Goal: Transaction & Acquisition: Purchase product/service

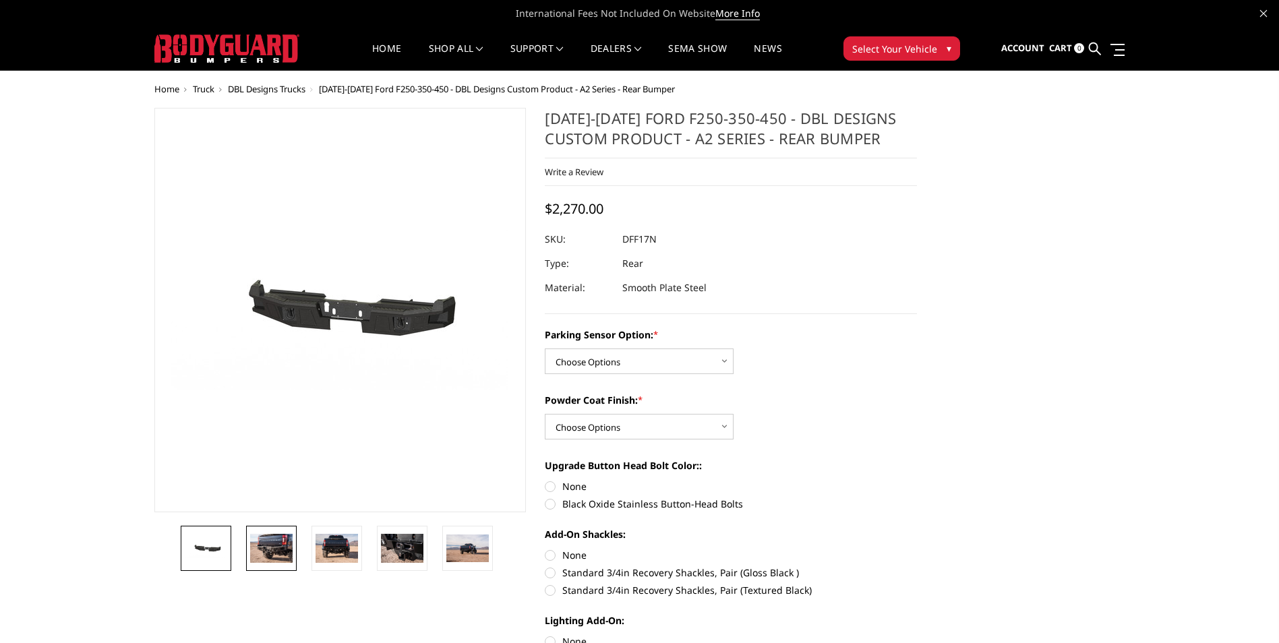
click at [269, 549] on img at bounding box center [271, 548] width 42 height 28
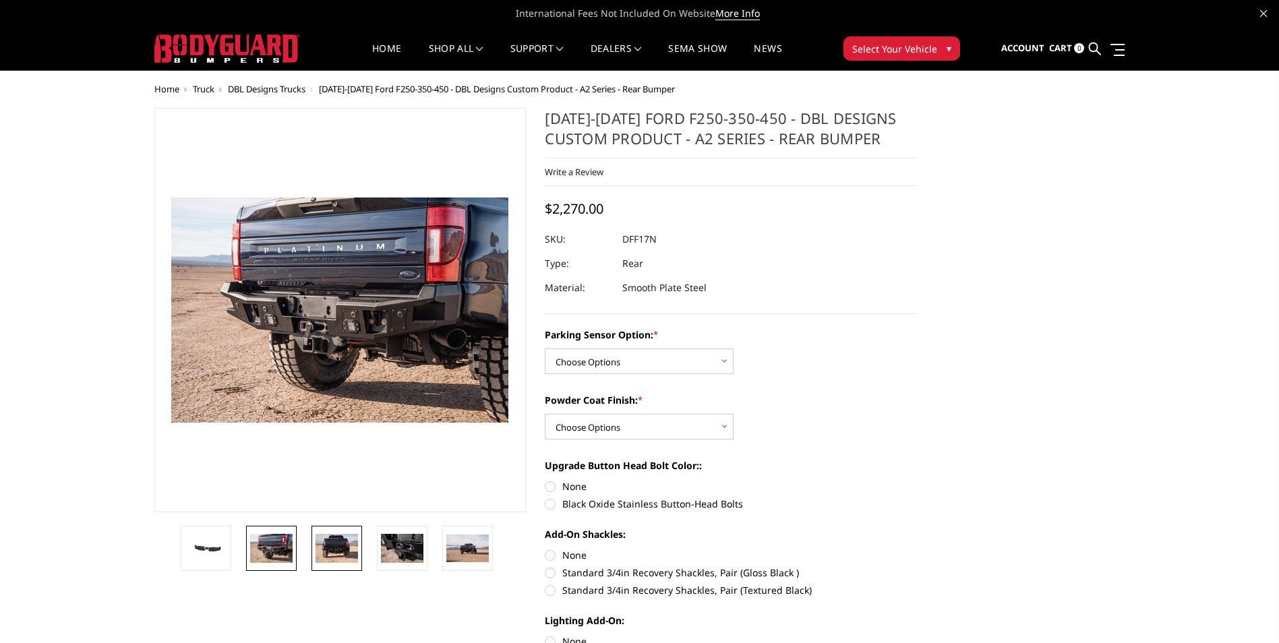
click at [323, 545] on img at bounding box center [336, 548] width 42 height 28
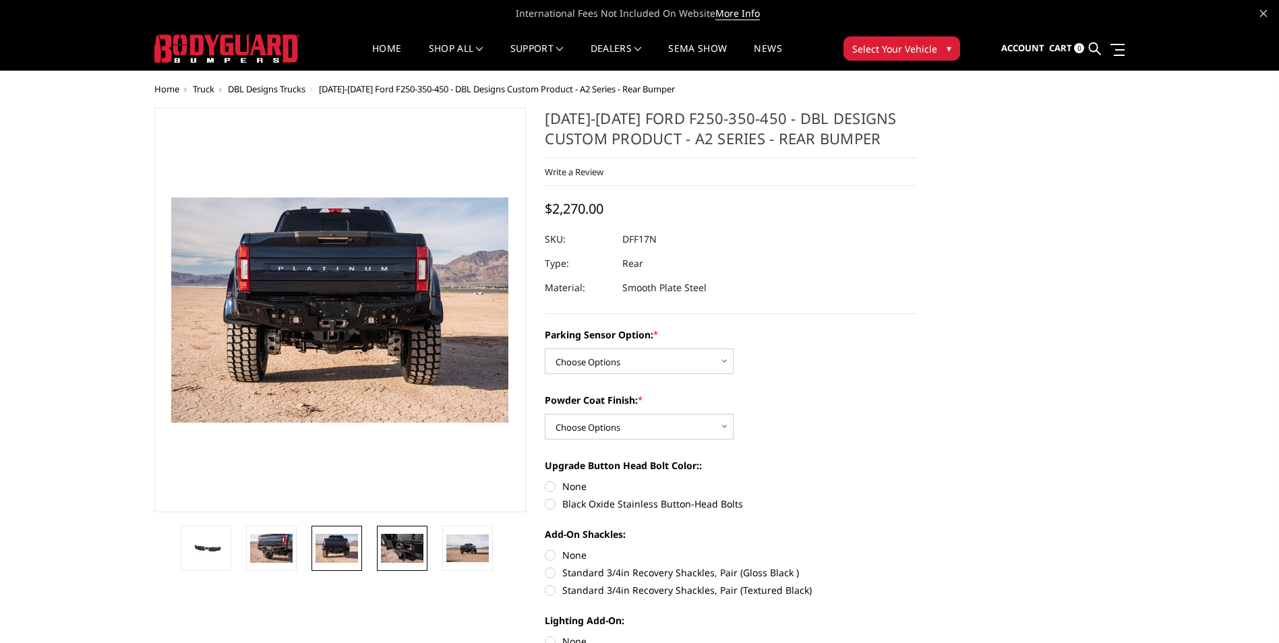
click at [390, 540] on img at bounding box center [402, 548] width 42 height 28
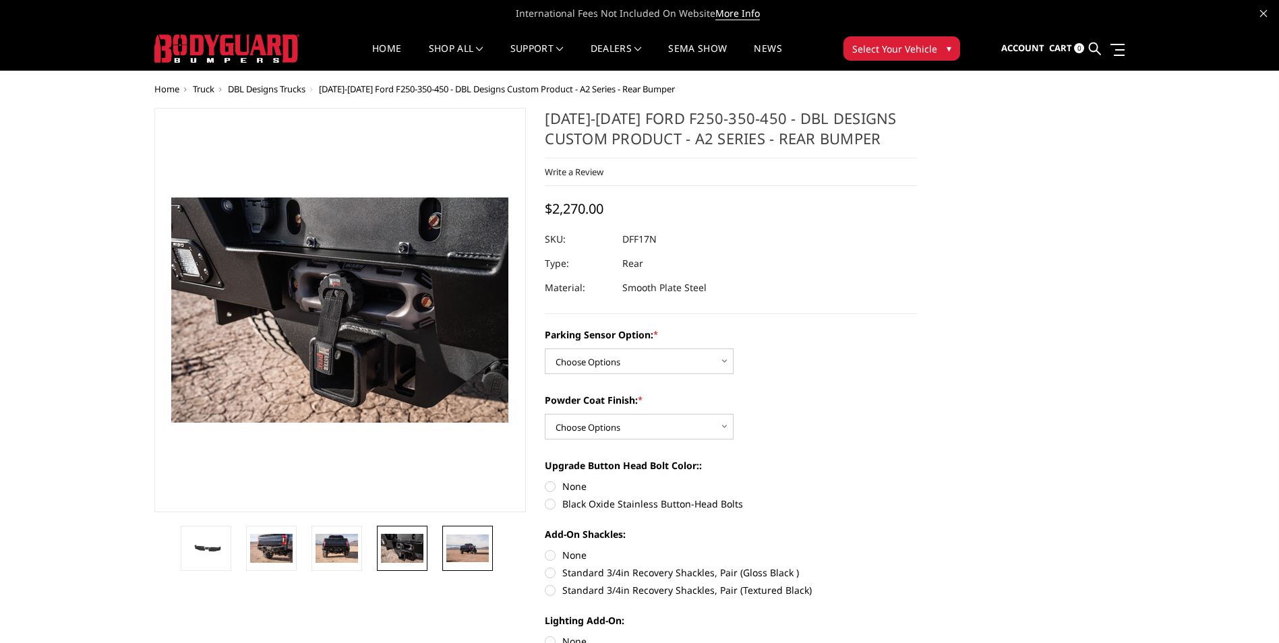
click at [472, 545] on img at bounding box center [467, 548] width 42 height 28
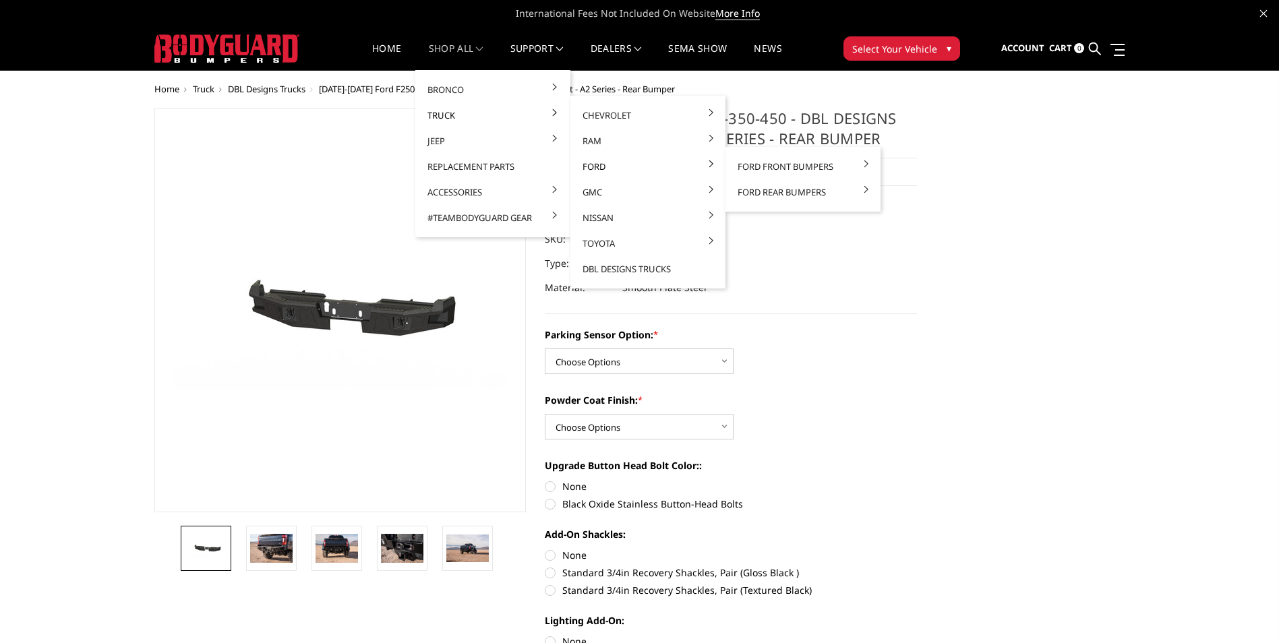
click at [594, 163] on link "Ford" at bounding box center [648, 167] width 144 height 26
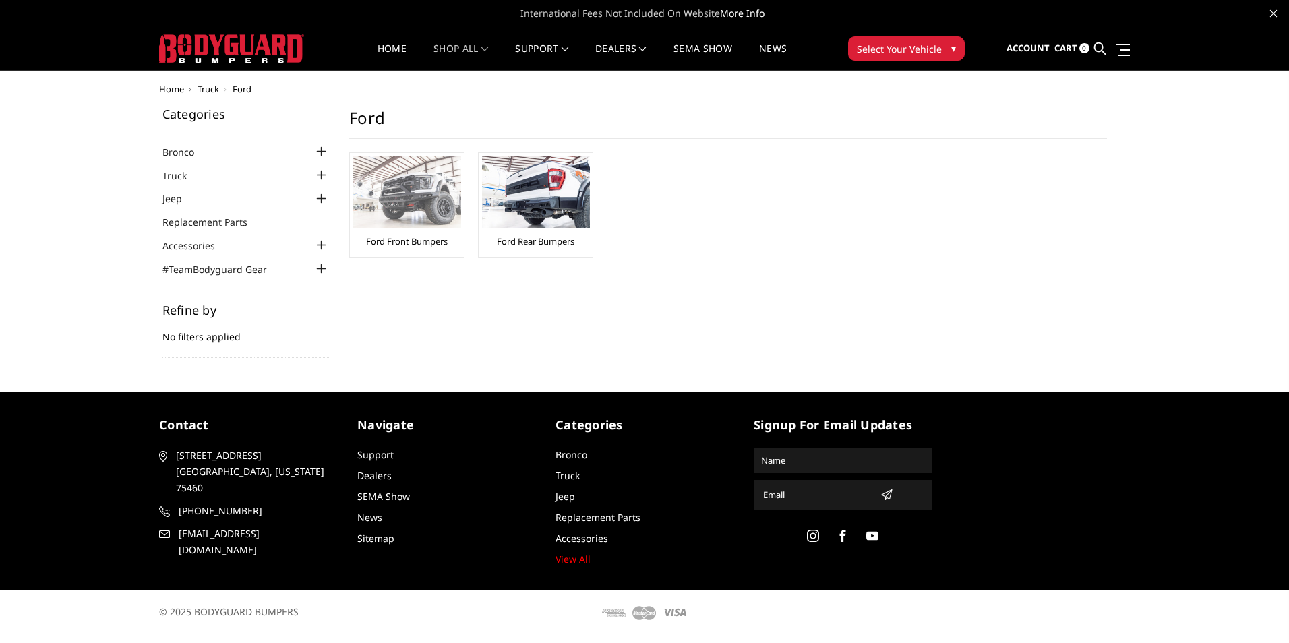
click at [405, 210] on img at bounding box center [407, 192] width 108 height 72
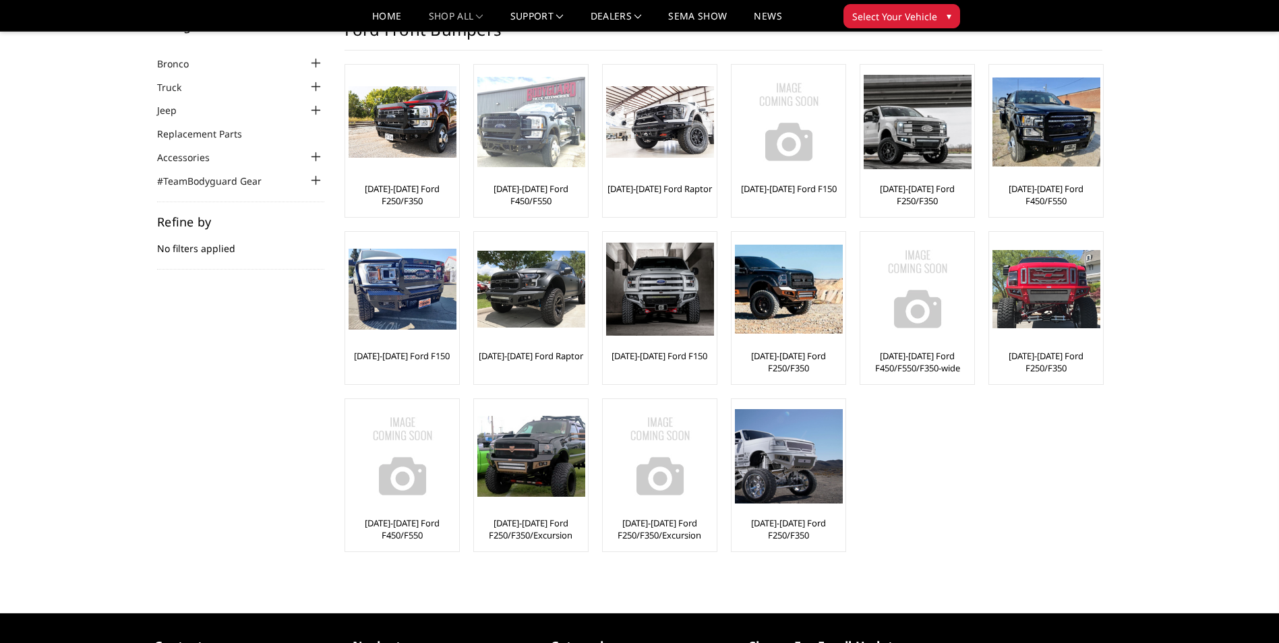
scroll to position [67, 0]
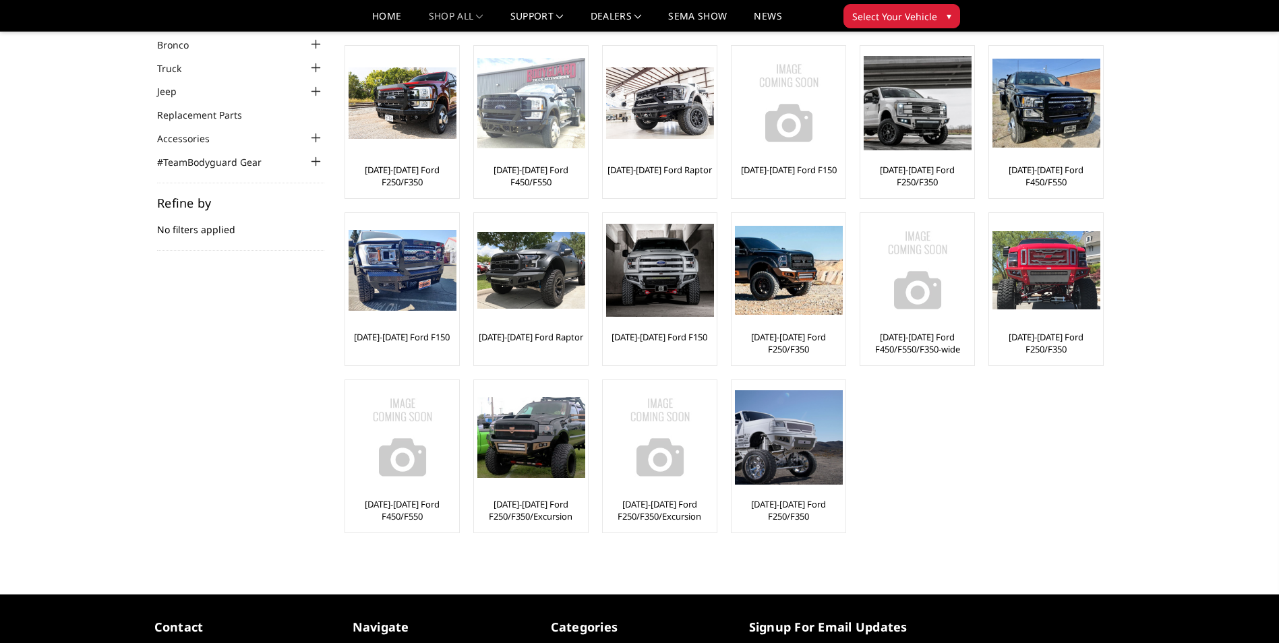
click at [520, 114] on img at bounding box center [531, 103] width 108 height 91
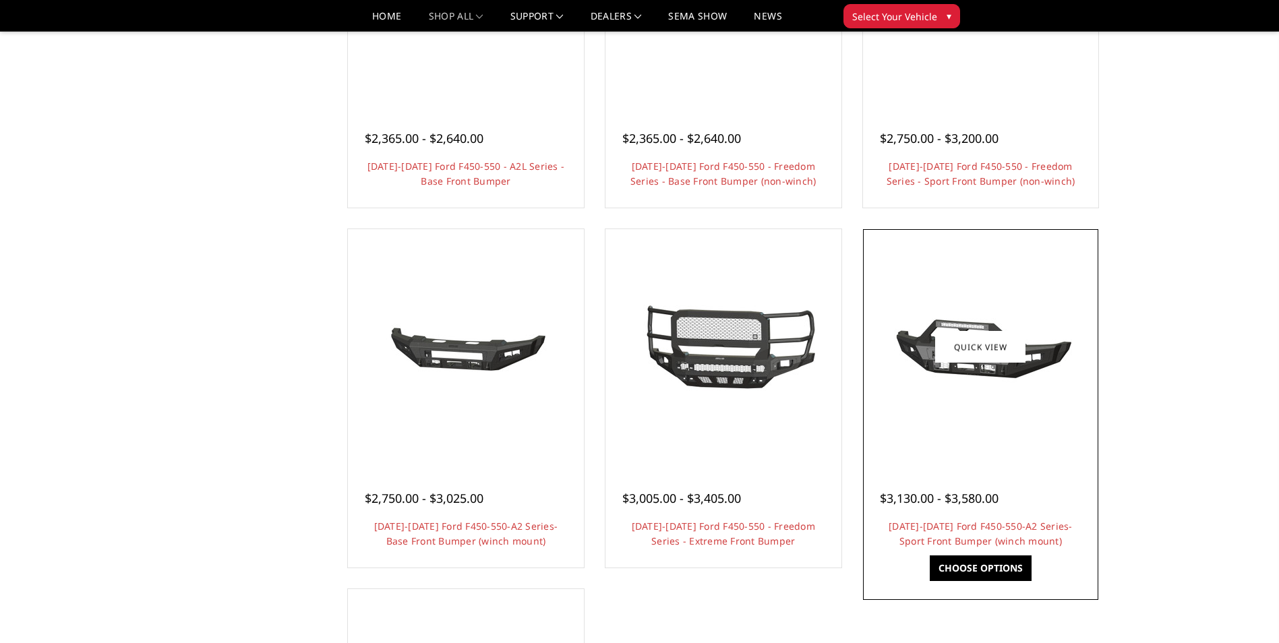
scroll to position [741, 0]
click at [950, 357] on link "Quick view" at bounding box center [980, 347] width 90 height 32
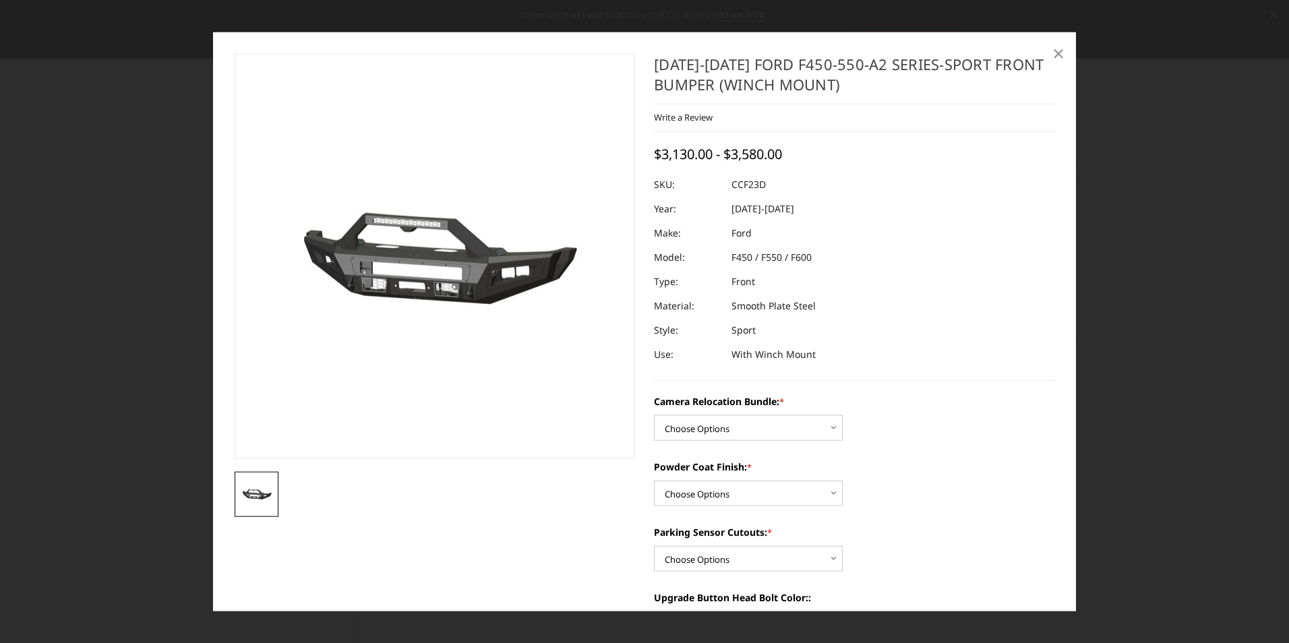
drag, startPoint x: 1054, startPoint y: 49, endPoint x: 1052, endPoint y: 65, distance: 15.6
click at [1054, 49] on span "×" at bounding box center [1058, 52] width 12 height 29
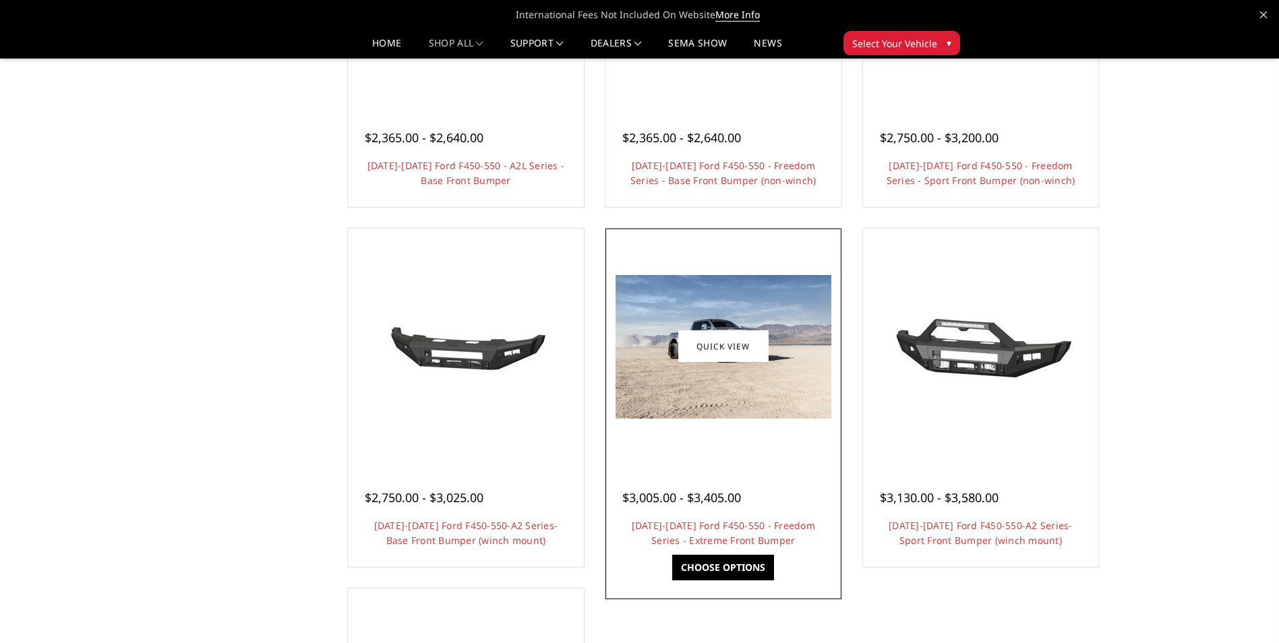
click at [726, 410] on img at bounding box center [723, 347] width 216 height 144
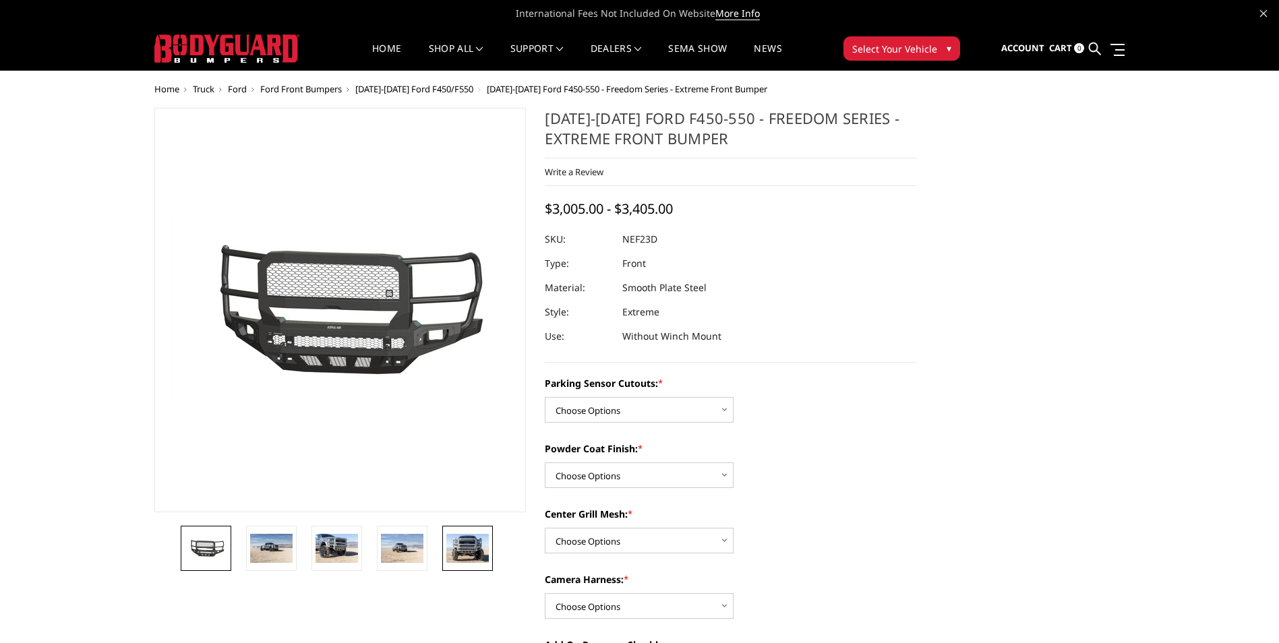
click at [456, 543] on img at bounding box center [467, 548] width 42 height 28
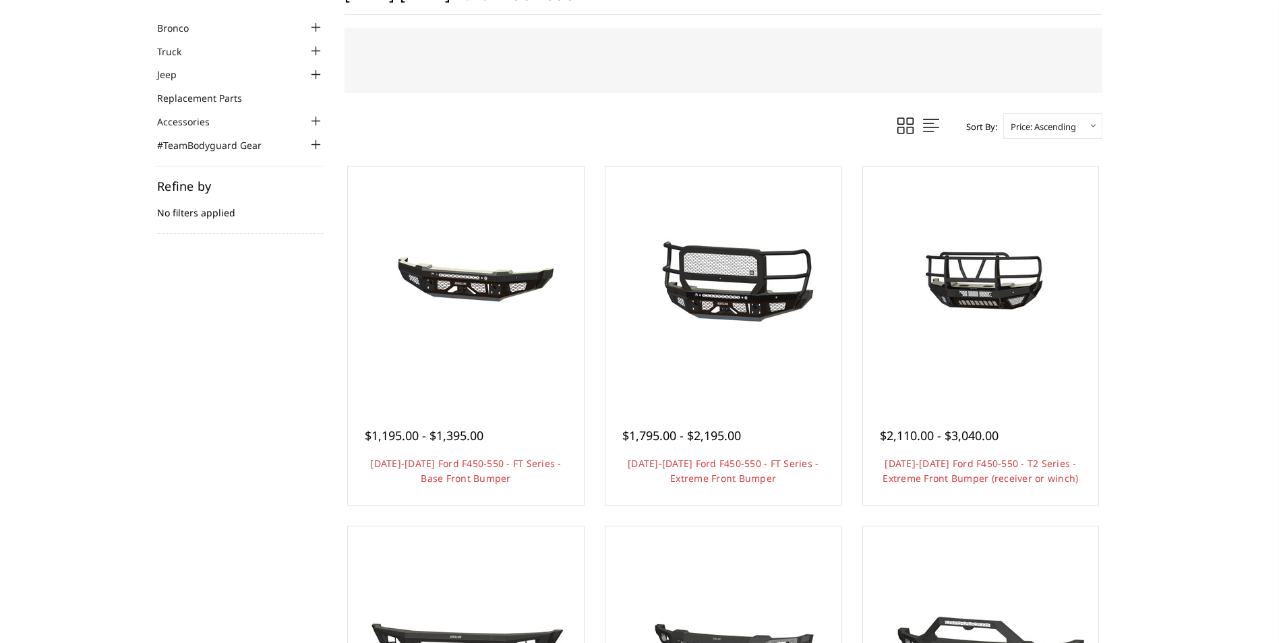
scroll to position [135, 0]
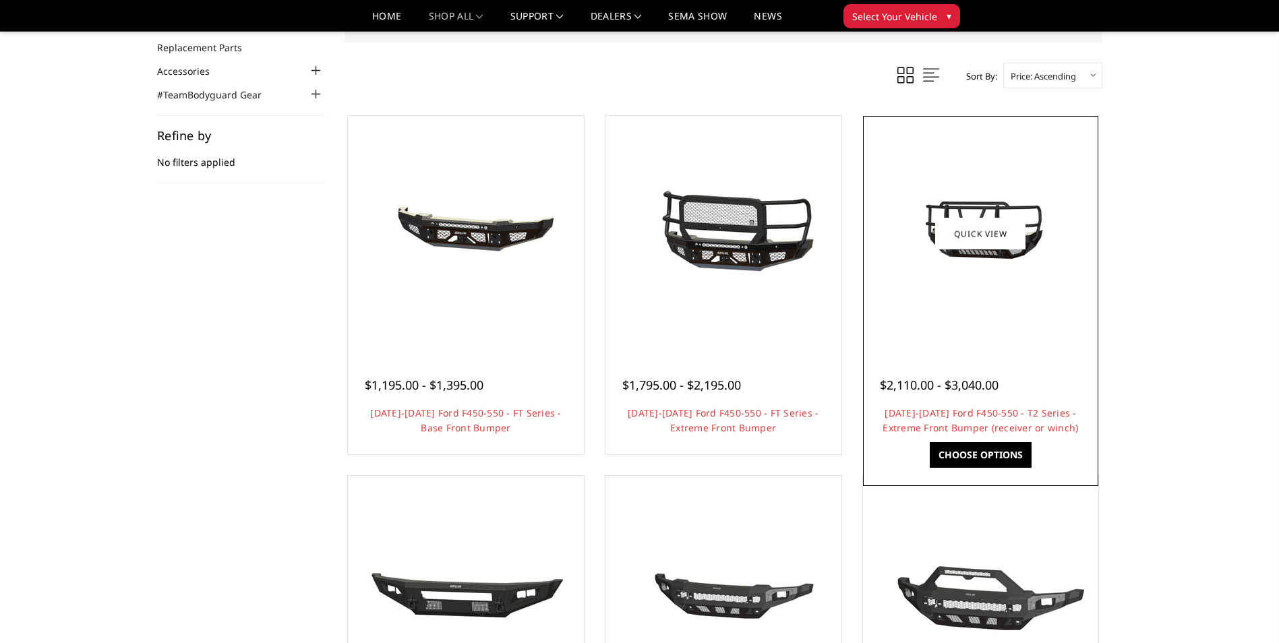
click at [980, 282] on img at bounding box center [980, 233] width 216 height 121
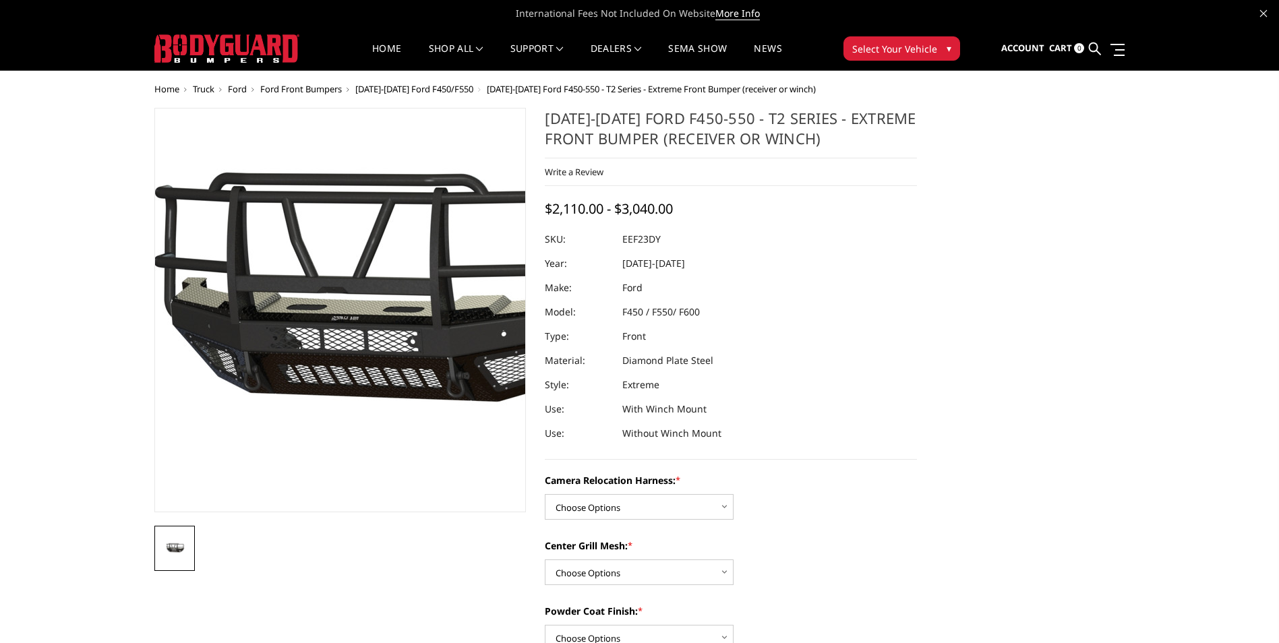
click at [316, 360] on img at bounding box center [372, 301] width 863 height 481
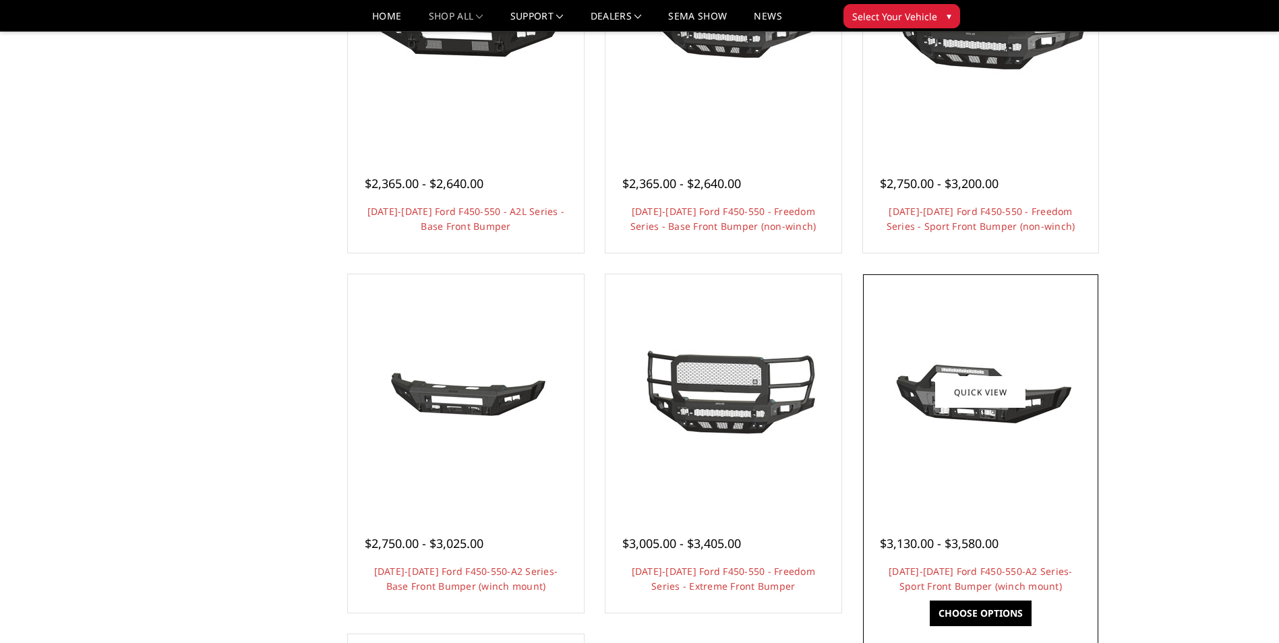
scroll to position [876, 0]
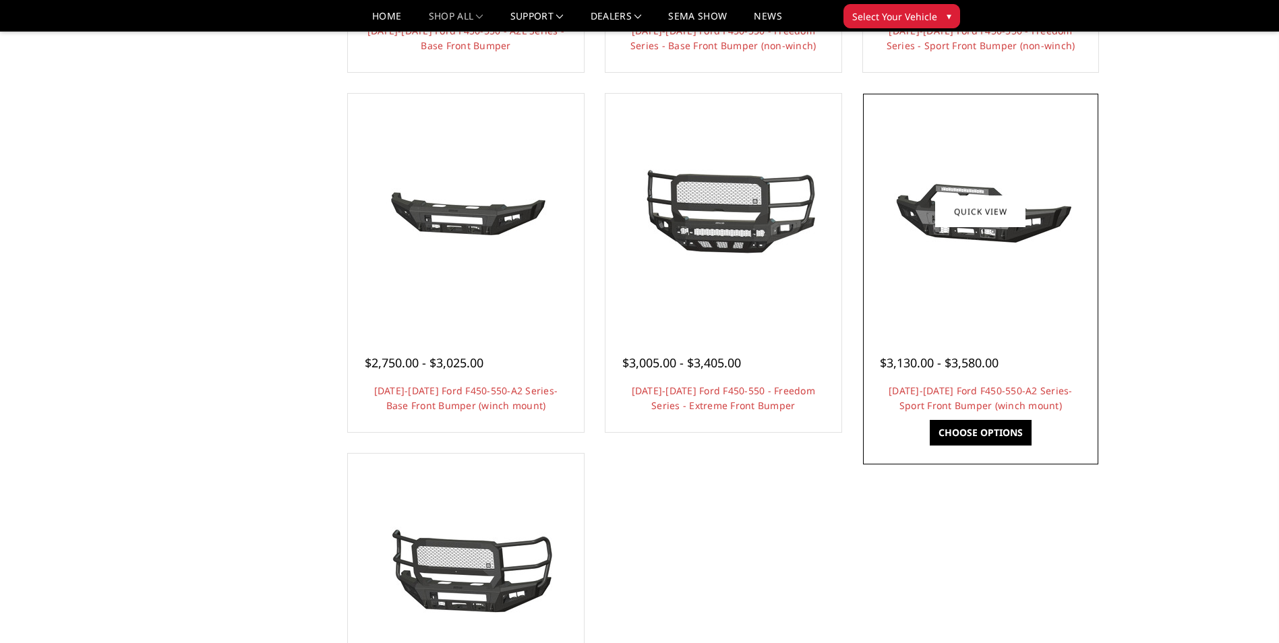
click at [952, 233] on img at bounding box center [980, 211] width 216 height 101
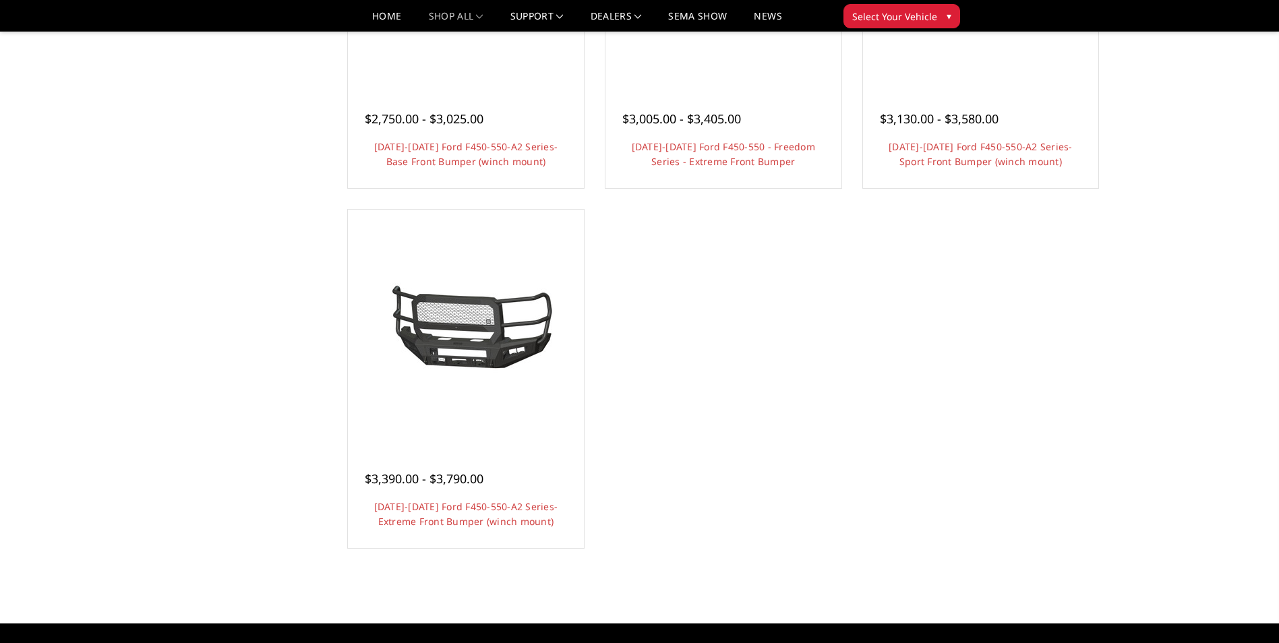
scroll to position [1146, 0]
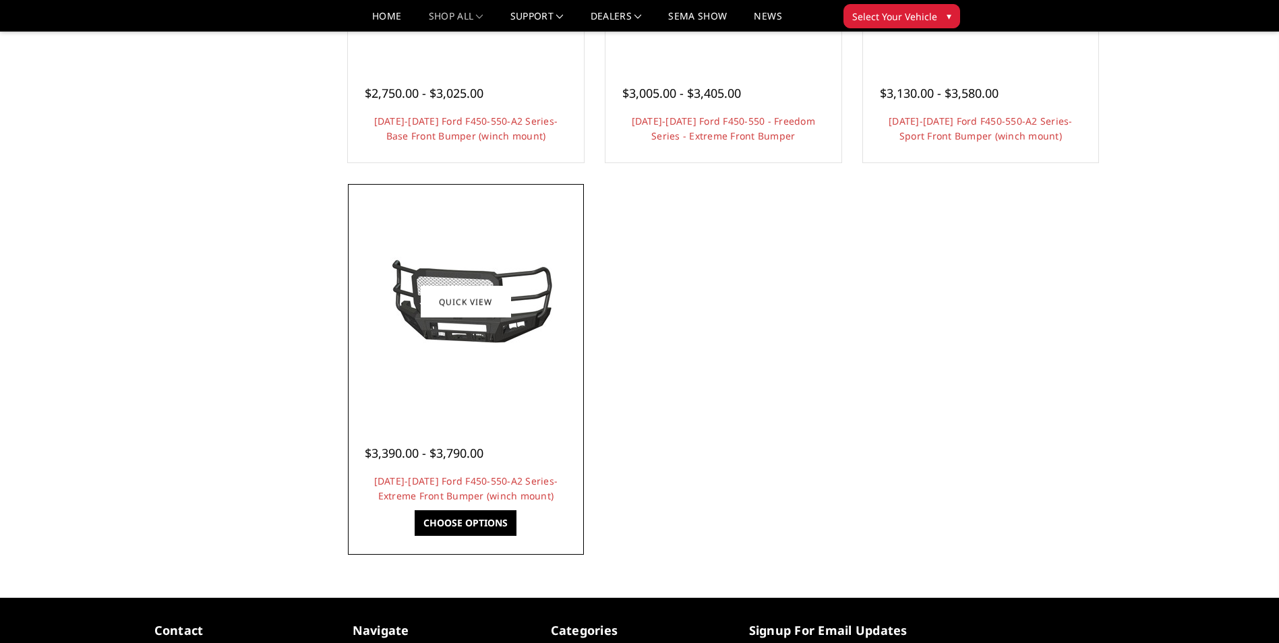
click at [470, 354] on div at bounding box center [465, 301] width 229 height 229
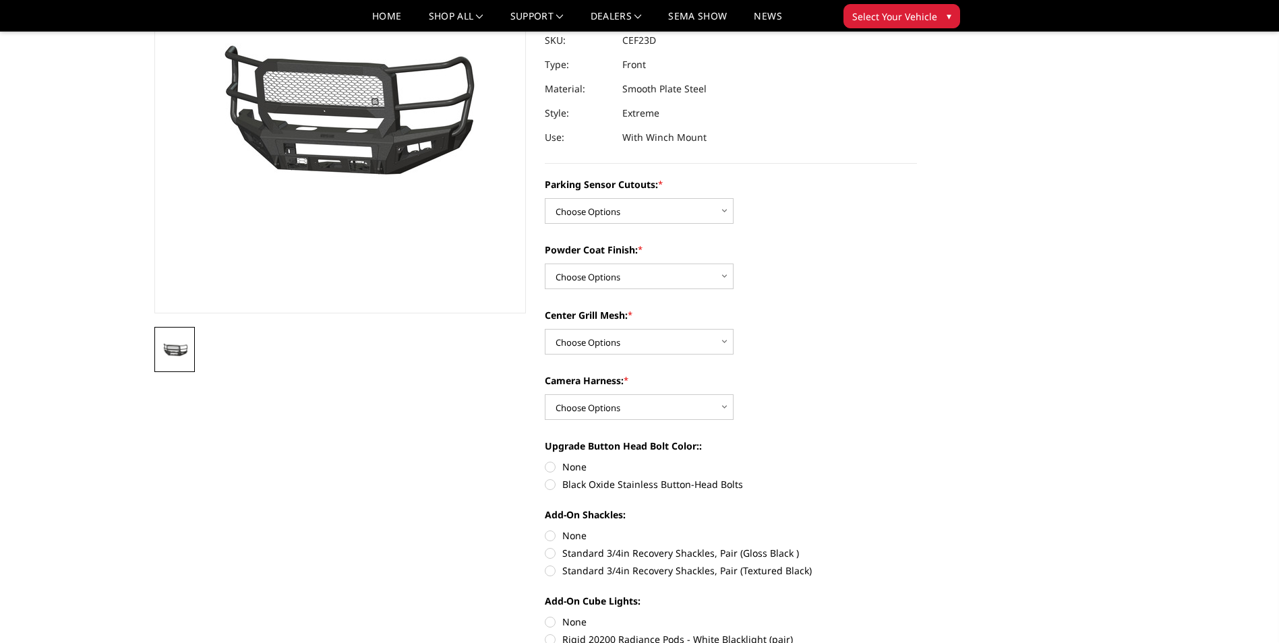
scroll to position [135, 0]
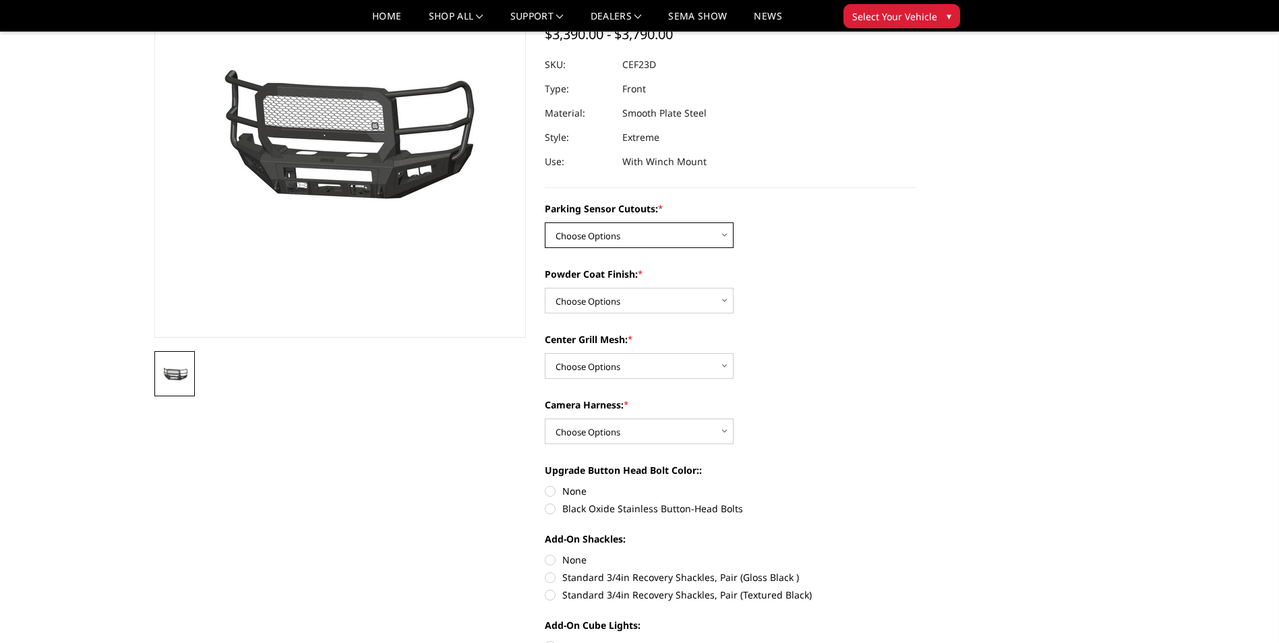
click at [710, 239] on select "Choose Options No-Without Parking Sensor Cutouts Yes-With Parking Sensor Cutouts" at bounding box center [639, 235] width 189 height 26
select select "2428"
click at [545, 222] on select "Choose Options No-Without Parking Sensor Cutouts Yes-With Parking Sensor Cutouts" at bounding box center [639, 235] width 189 height 26
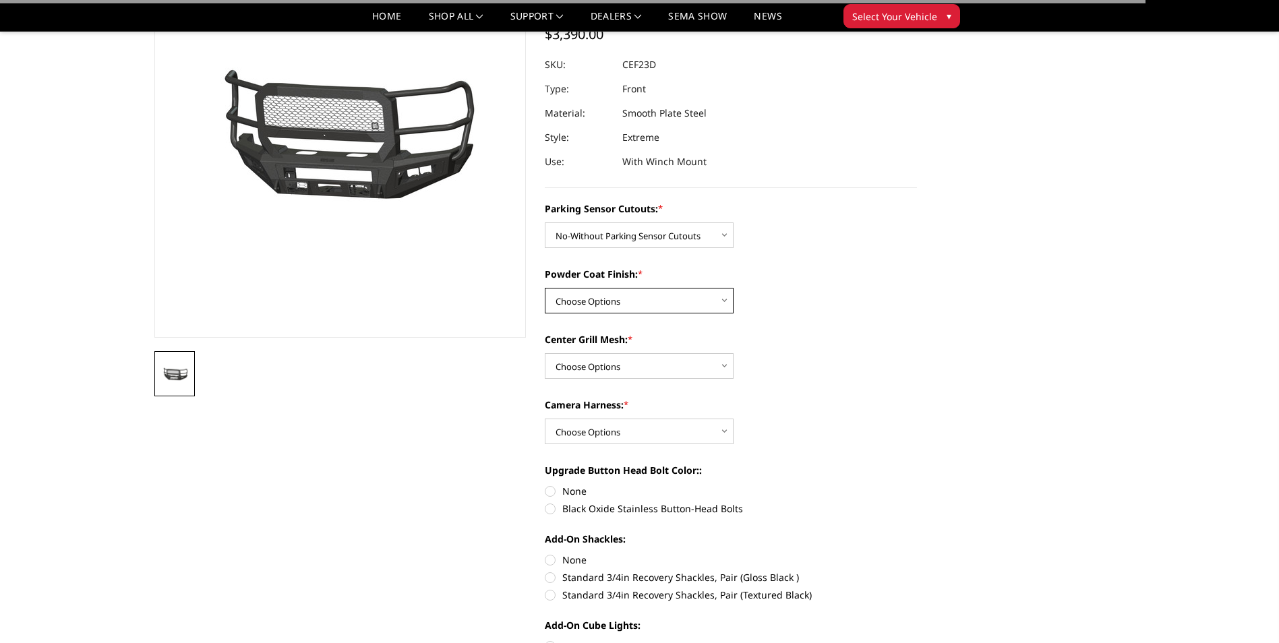
click at [678, 297] on select "Choose Options Bare Metal Textured Black Powder Coat" at bounding box center [639, 301] width 189 height 26
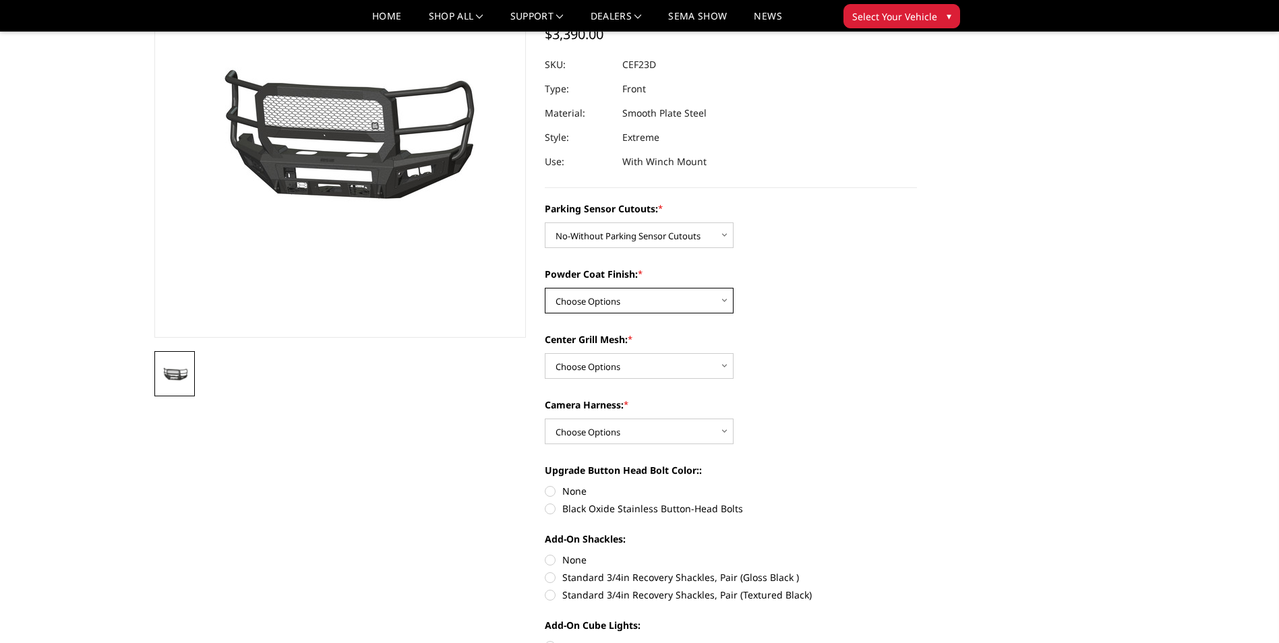
select select "2431"
click at [545, 288] on select "Choose Options Bare Metal Textured Black Powder Coat" at bounding box center [639, 301] width 189 height 26
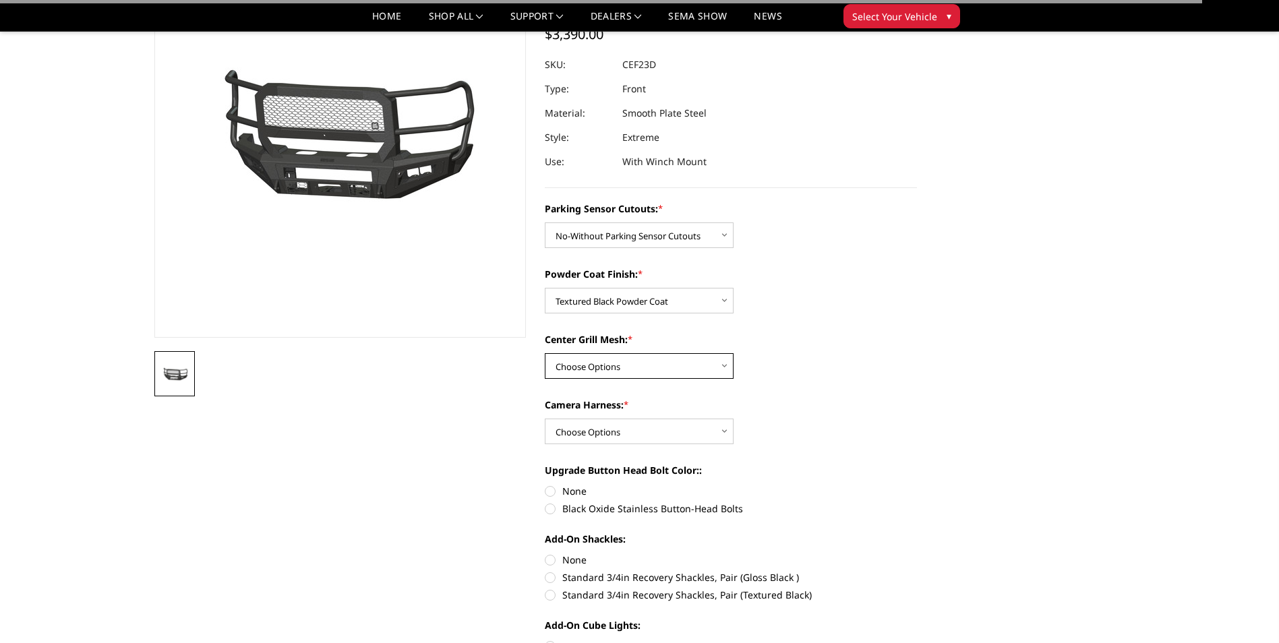
click at [675, 362] on select "Choose Options With Center Grill Mesh Without Center Grill Mesh" at bounding box center [639, 366] width 189 height 26
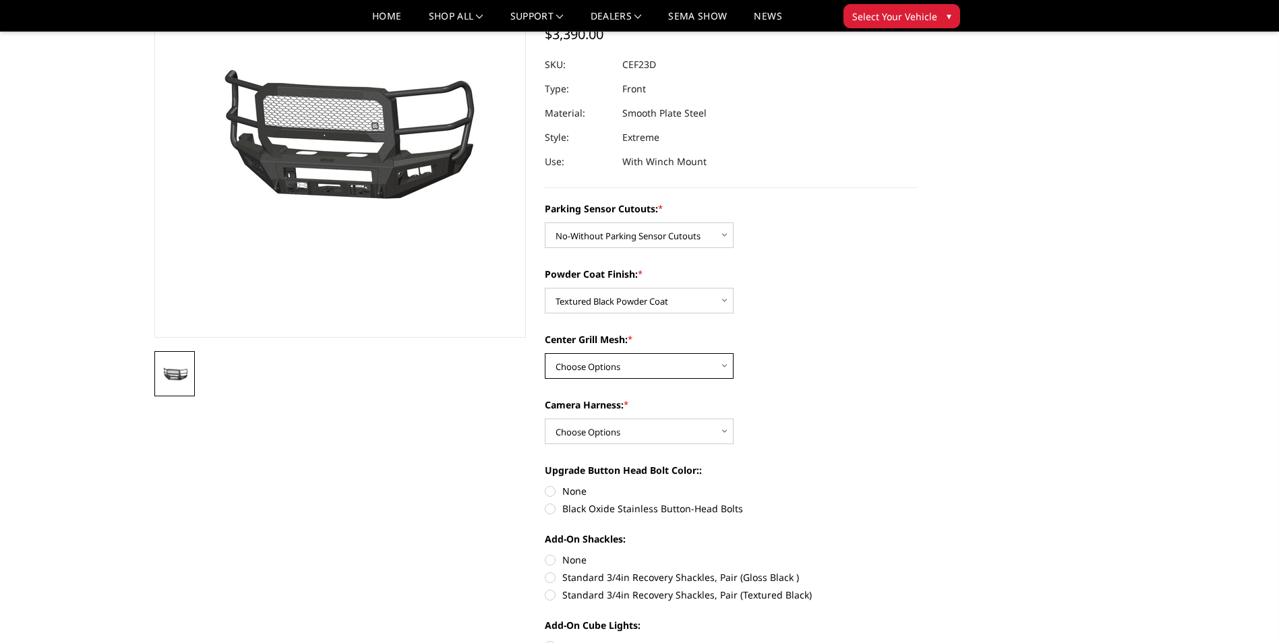
select select "2433"
click at [545, 353] on select "Choose Options With Center Grill Mesh Without Center Grill Mesh" at bounding box center [639, 366] width 189 height 26
click at [657, 426] on select "Choose Options WITH Camera Harness WITHOUT Camera Harness" at bounding box center [639, 432] width 189 height 26
click at [665, 427] on select "Choose Options WITH Camera Harness WITHOUT Camera Harness" at bounding box center [639, 432] width 189 height 26
select select "2435"
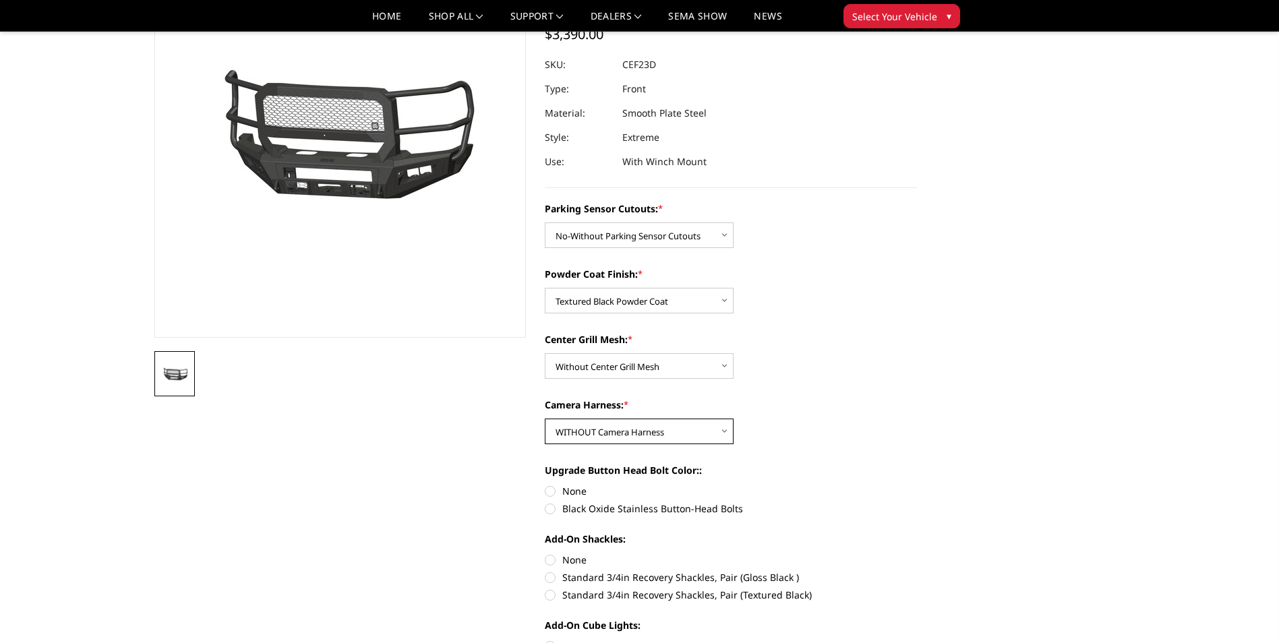
click at [545, 419] on select "Choose Options WITH Camera Harness WITHOUT Camera Harness" at bounding box center [639, 432] width 189 height 26
click at [554, 510] on label "Black Oxide Stainless Button-Head Bolts" at bounding box center [731, 508] width 372 height 14
click at [917, 485] on input "Black Oxide Stainless Button-Head Bolts" at bounding box center [917, 484] width 1 height 1
radio input "true"
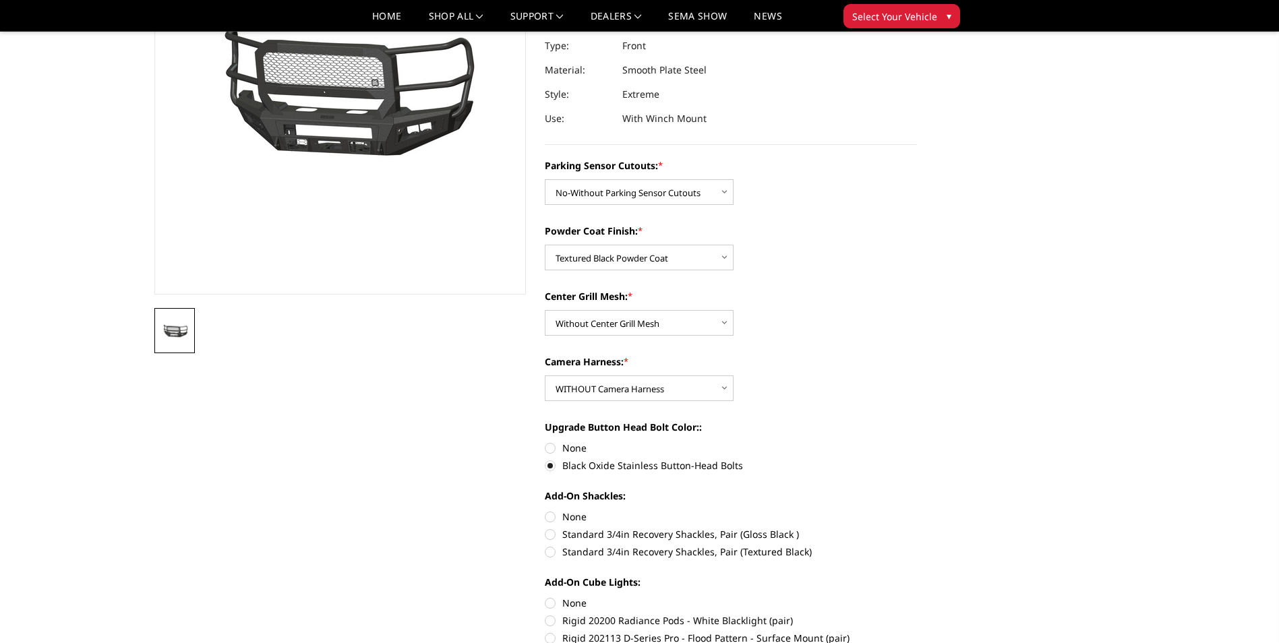
scroll to position [202, 0]
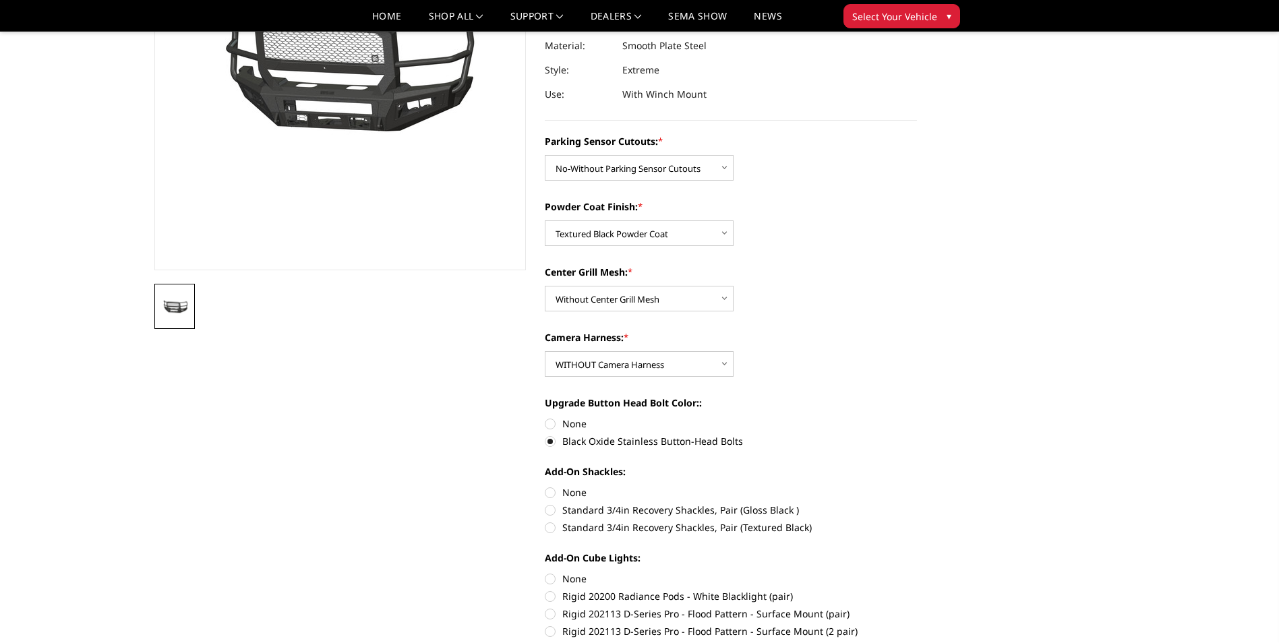
click at [549, 530] on label "Standard 3/4in Recovery Shackles, Pair (Textured Black)" at bounding box center [731, 527] width 372 height 14
click at [917, 503] on input "Standard 3/4in Recovery Shackles, Pair (Textured Black)" at bounding box center [917, 503] width 1 height 1
radio input "true"
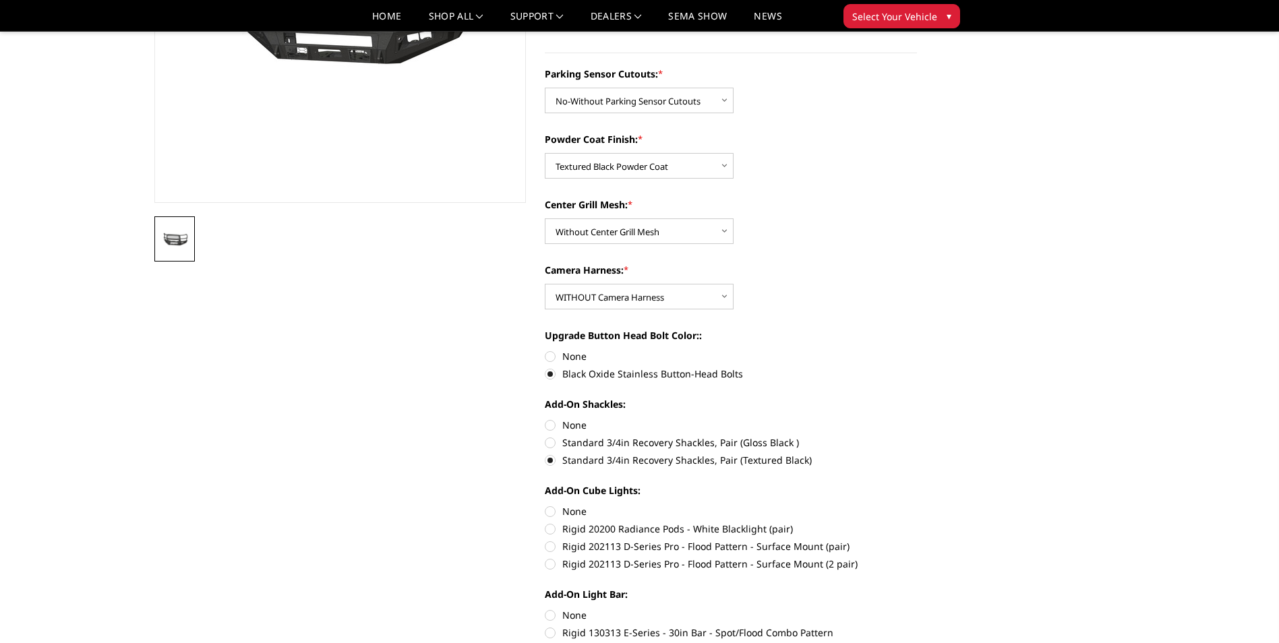
scroll to position [337, 0]
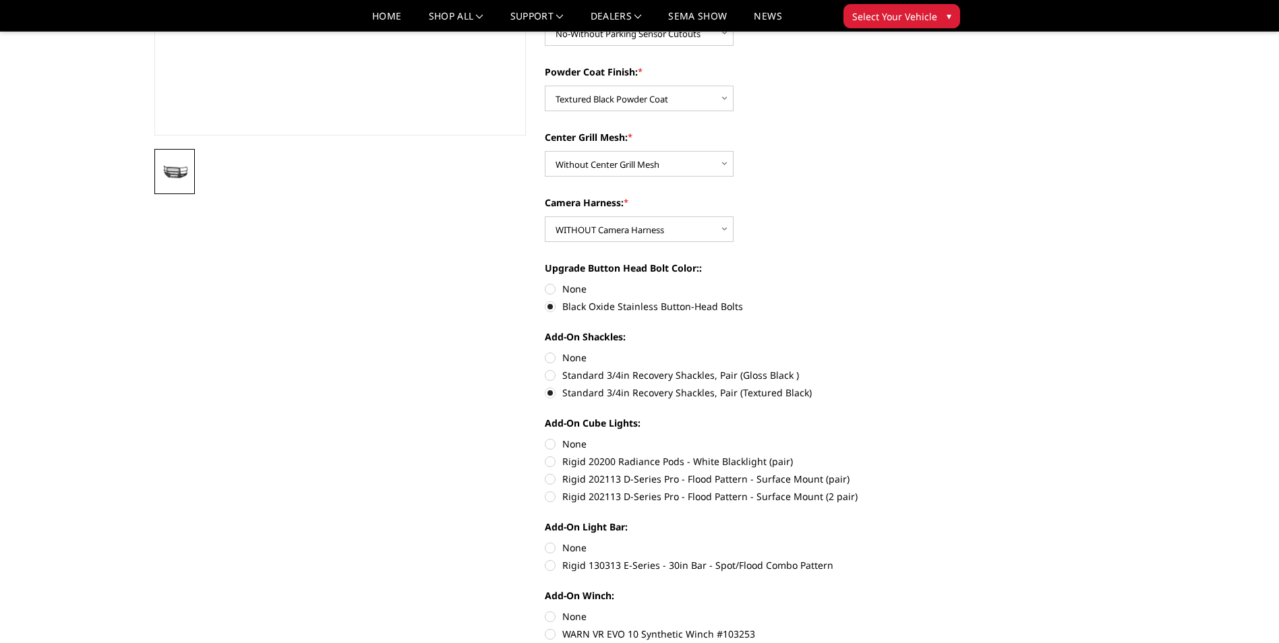
click at [555, 496] on label "Rigid 202113 D-Series Pro - Flood Pattern - Surface Mount (2 pair)" at bounding box center [731, 496] width 372 height 14
click at [917, 472] on input "Rigid 202113 D-Series Pro - Flood Pattern - Surface Mount (2 pair)" at bounding box center [917, 472] width 1 height 1
radio input "true"
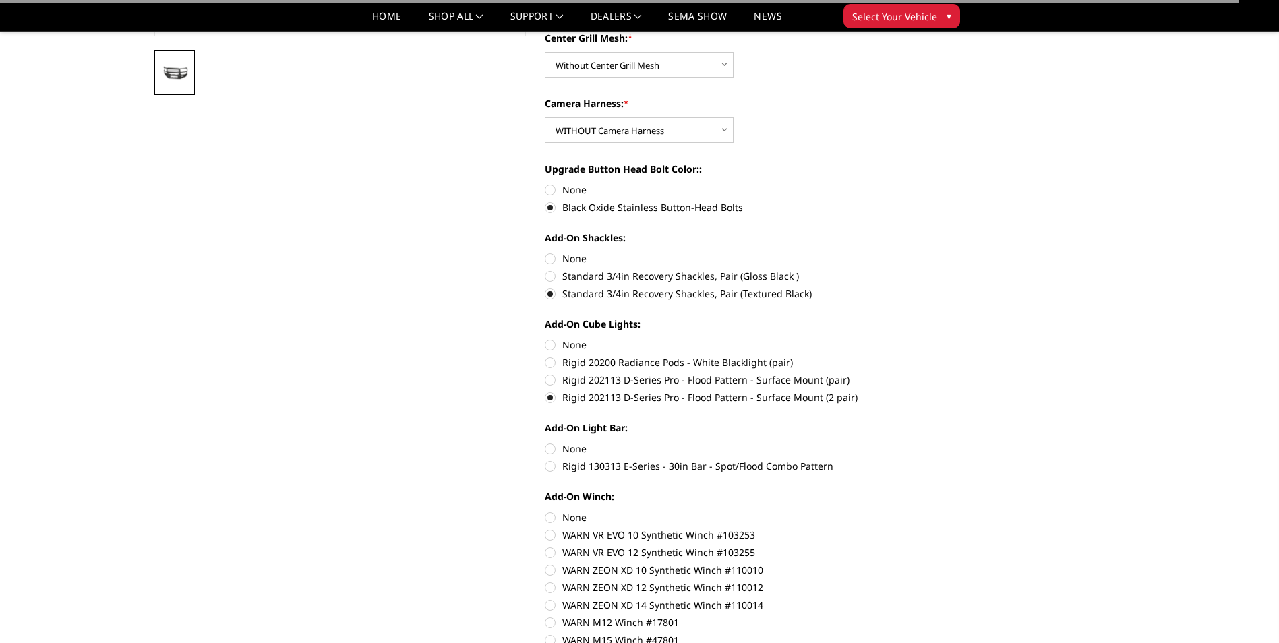
scroll to position [472, 0]
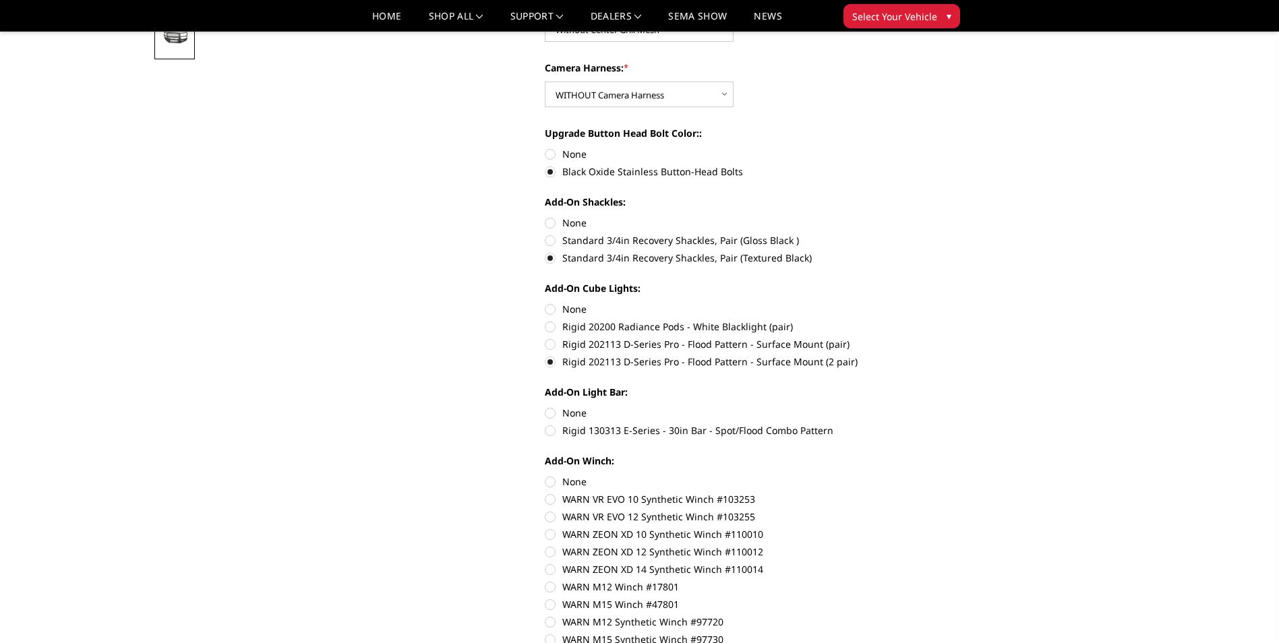
click at [548, 432] on label "Rigid 130313 E-Series - 30in Bar - Spot/Flood Combo Pattern" at bounding box center [731, 430] width 372 height 14
click at [917, 406] on input "Rigid 130313 E-Series - 30in Bar - Spot/Flood Combo Pattern" at bounding box center [917, 406] width 1 height 1
radio input "true"
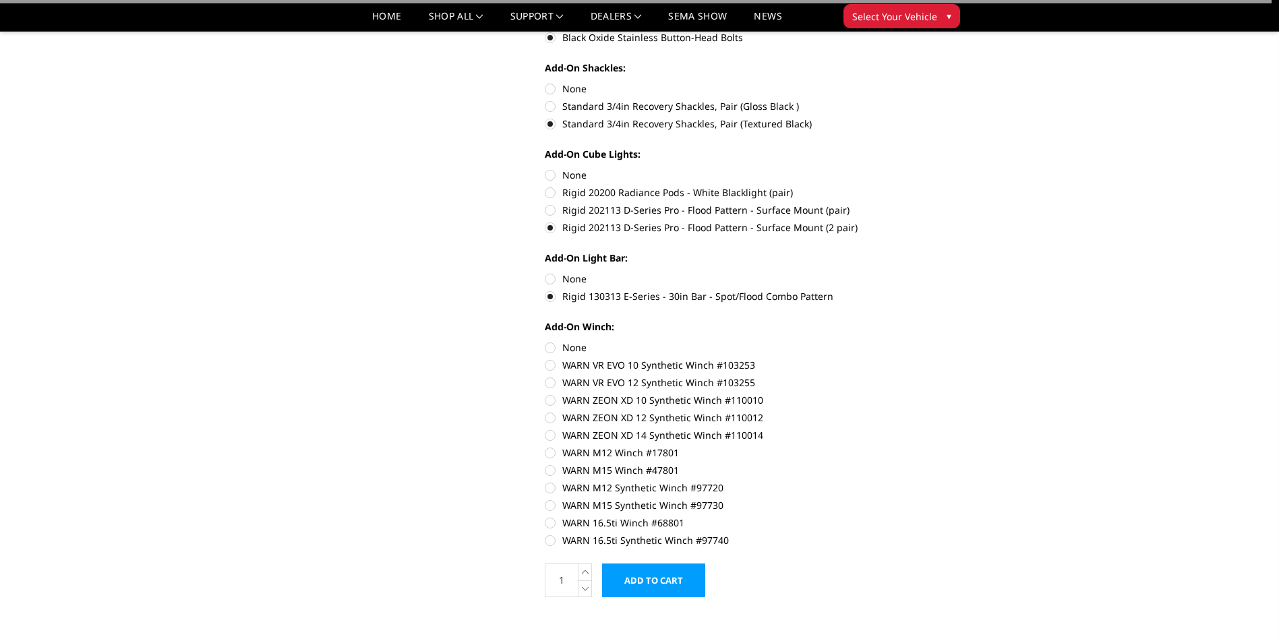
scroll to position [607, 0]
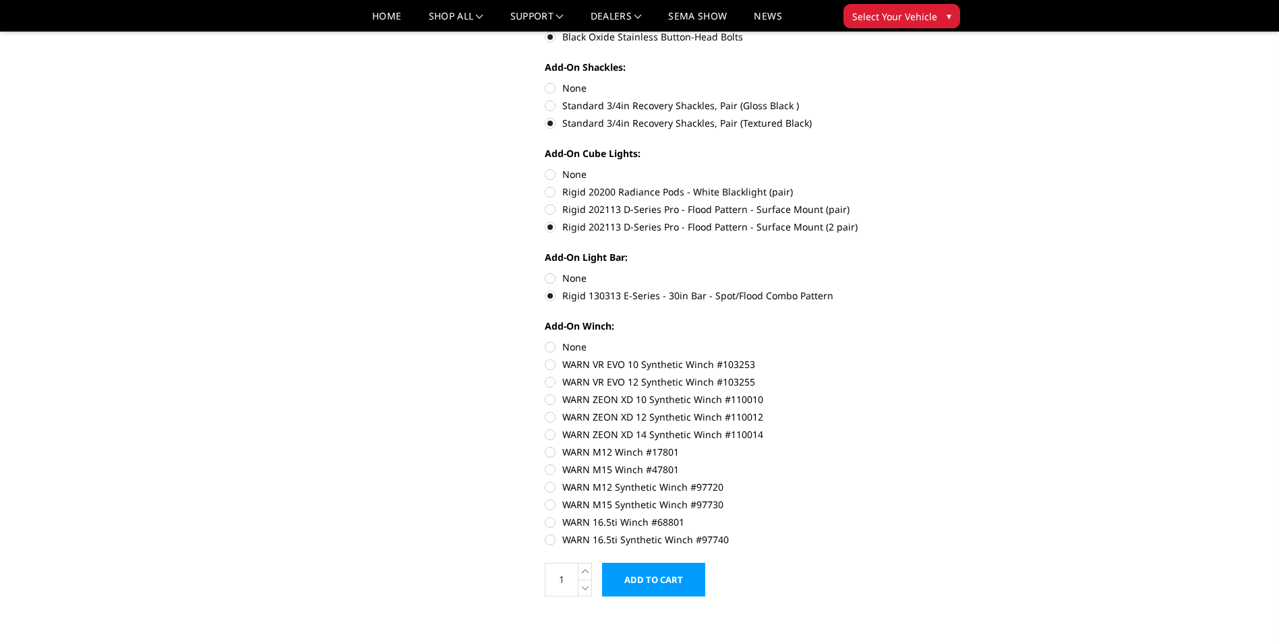
click at [552, 539] on label "WARN 16.5ti Synthetic Winch #97740" at bounding box center [731, 539] width 372 height 14
click at [917, 516] on input "WARN 16.5ti Synthetic Winch #97740" at bounding box center [917, 515] width 1 height 1
radio input "true"
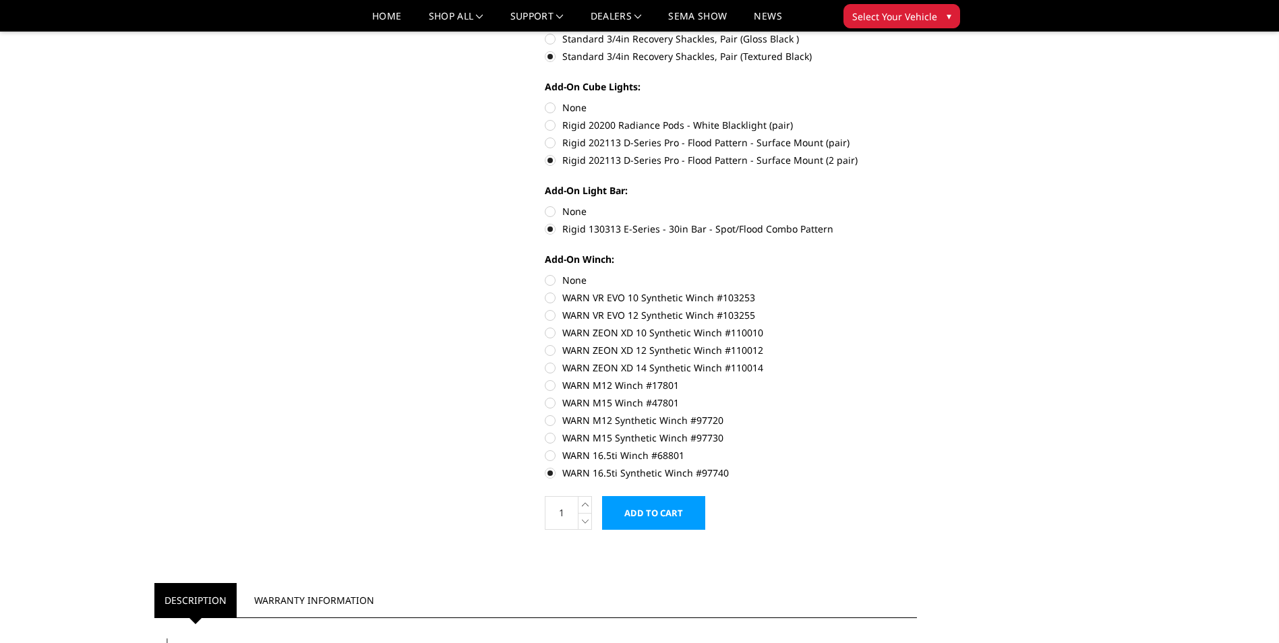
scroll to position [674, 0]
click at [551, 272] on label "None" at bounding box center [731, 279] width 372 height 14
click at [545, 272] on input "None" at bounding box center [545, 272] width 1 height 1
radio input "true"
click at [550, 212] on label "None" at bounding box center [731, 211] width 372 height 14
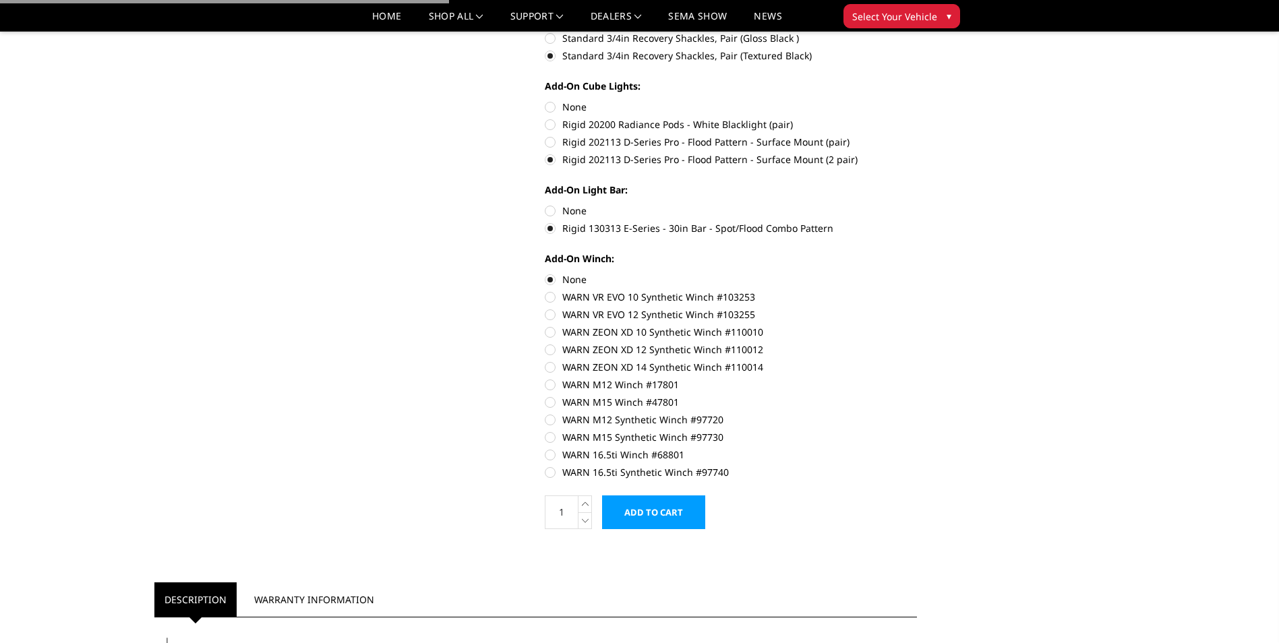
click at [545, 204] on input "None" at bounding box center [545, 204] width 1 height 1
radio input "true"
click at [551, 104] on label "None" at bounding box center [731, 107] width 372 height 14
click at [545, 100] on input "None" at bounding box center [545, 100] width 1 height 1
radio input "true"
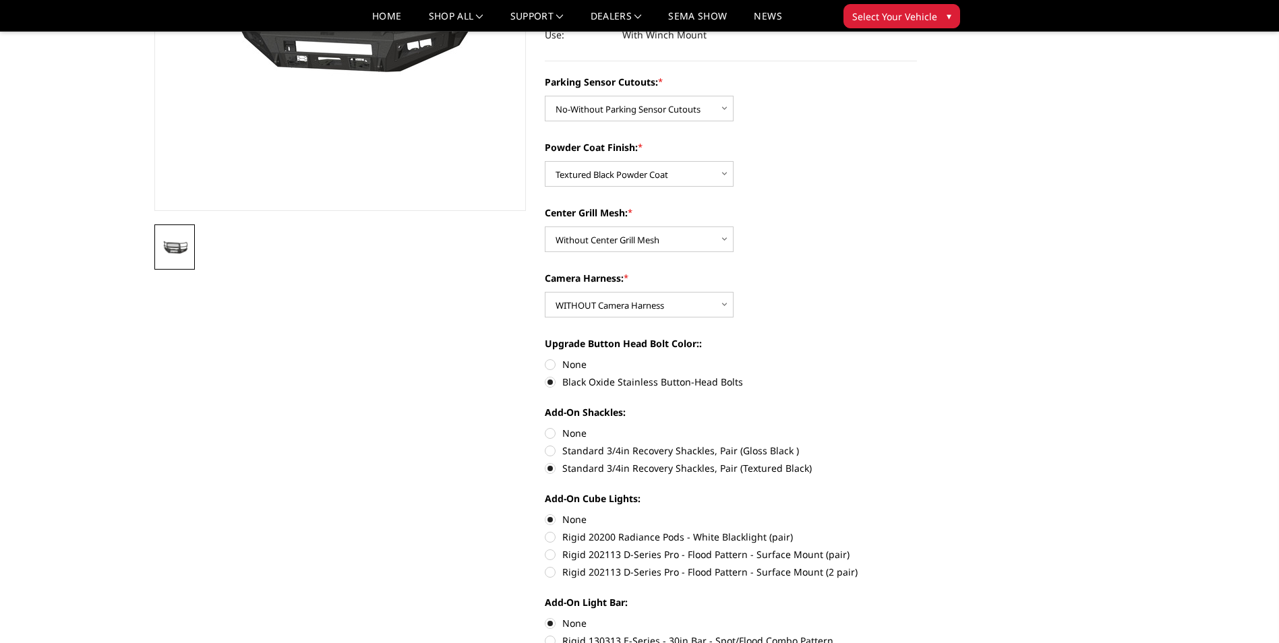
scroll to position [270, 0]
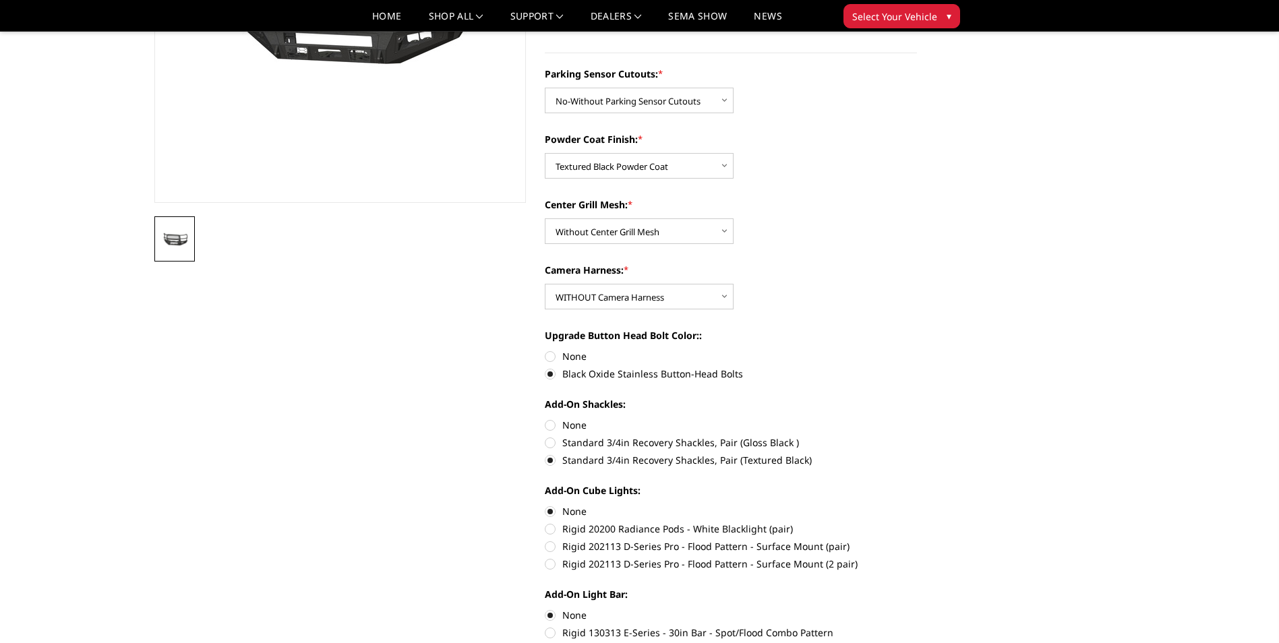
click at [549, 357] on label "None" at bounding box center [731, 356] width 372 height 14
click at [545, 350] on input "None" at bounding box center [545, 349] width 1 height 1
radio input "true"
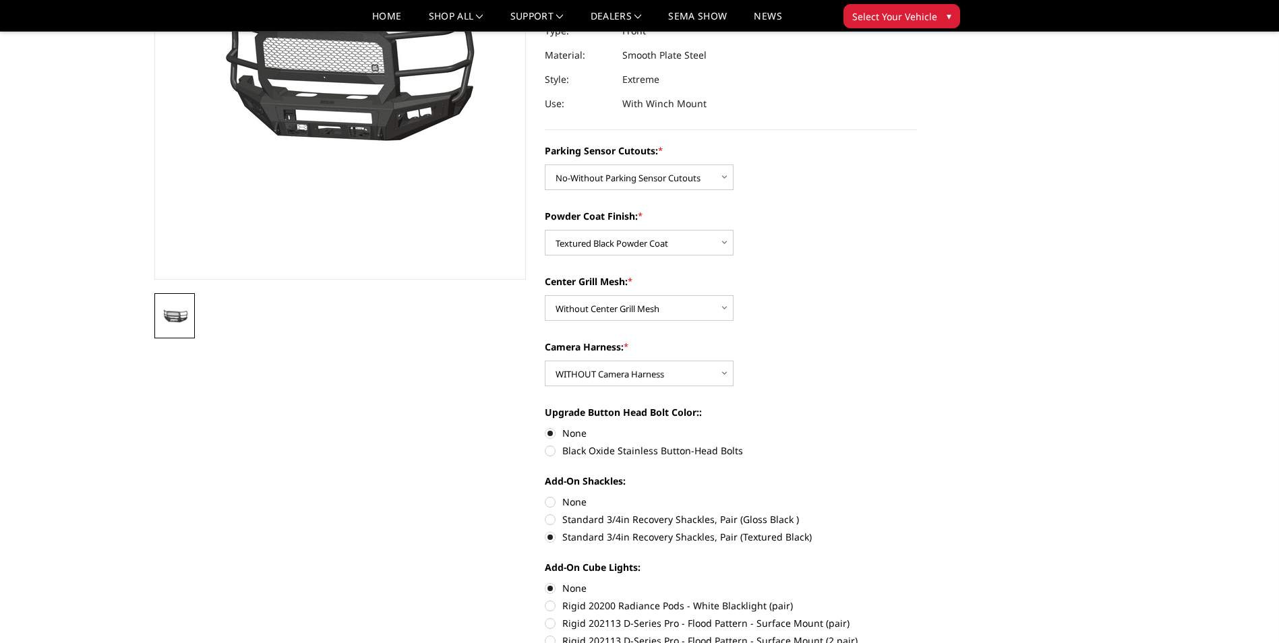
scroll to position [202, 0]
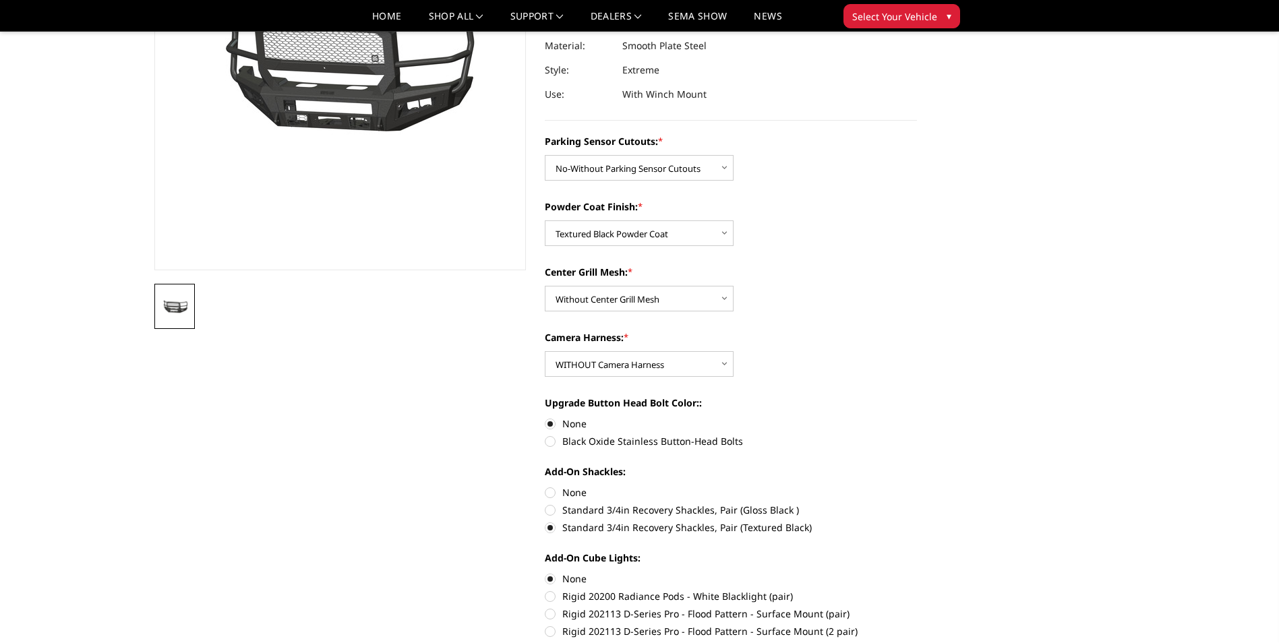
click at [553, 489] on label "None" at bounding box center [731, 492] width 372 height 14
click at [545, 486] on input "None" at bounding box center [545, 485] width 1 height 1
radio input "true"
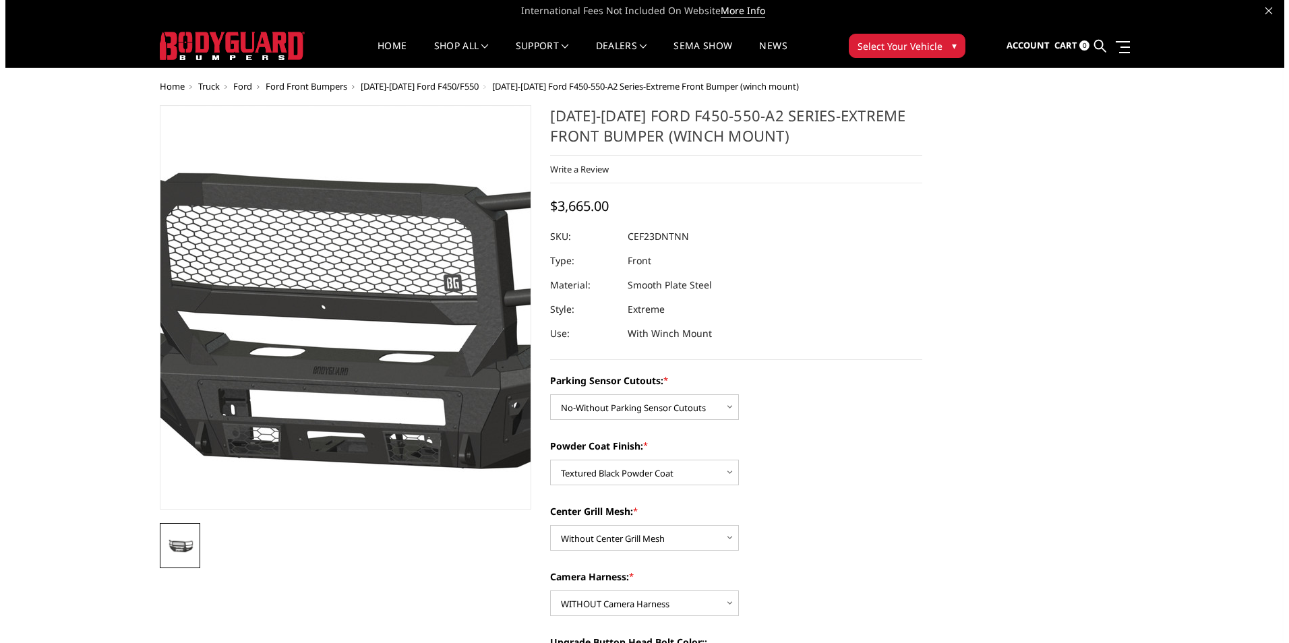
scroll to position [0, 0]
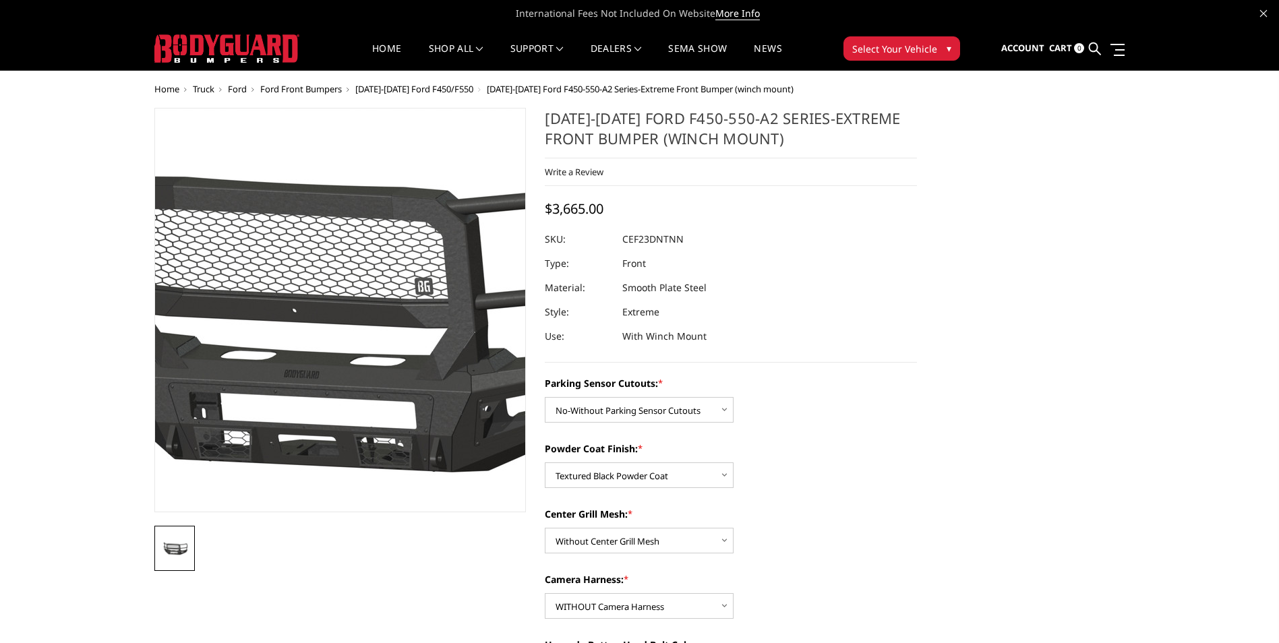
click at [346, 367] on img at bounding box center [333, 311] width 863 height 404
